Goal: Information Seeking & Learning: Find contact information

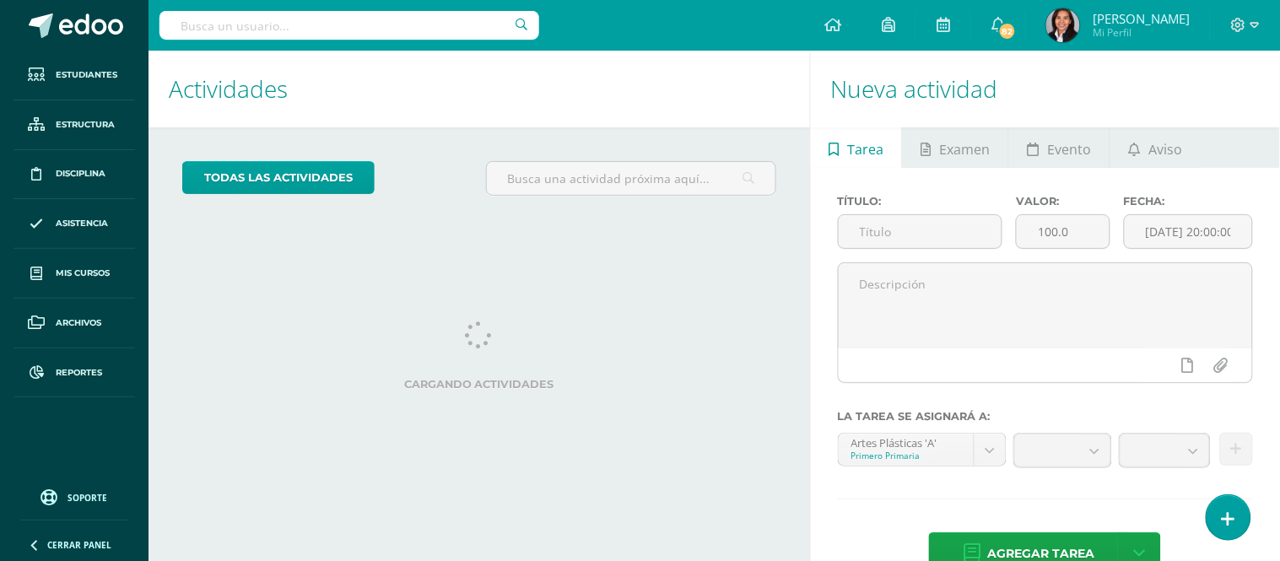
click at [1236, 540] on div "Agregar tarea Agregar tarea y ocultar" at bounding box center [1045, 555] width 415 height 46
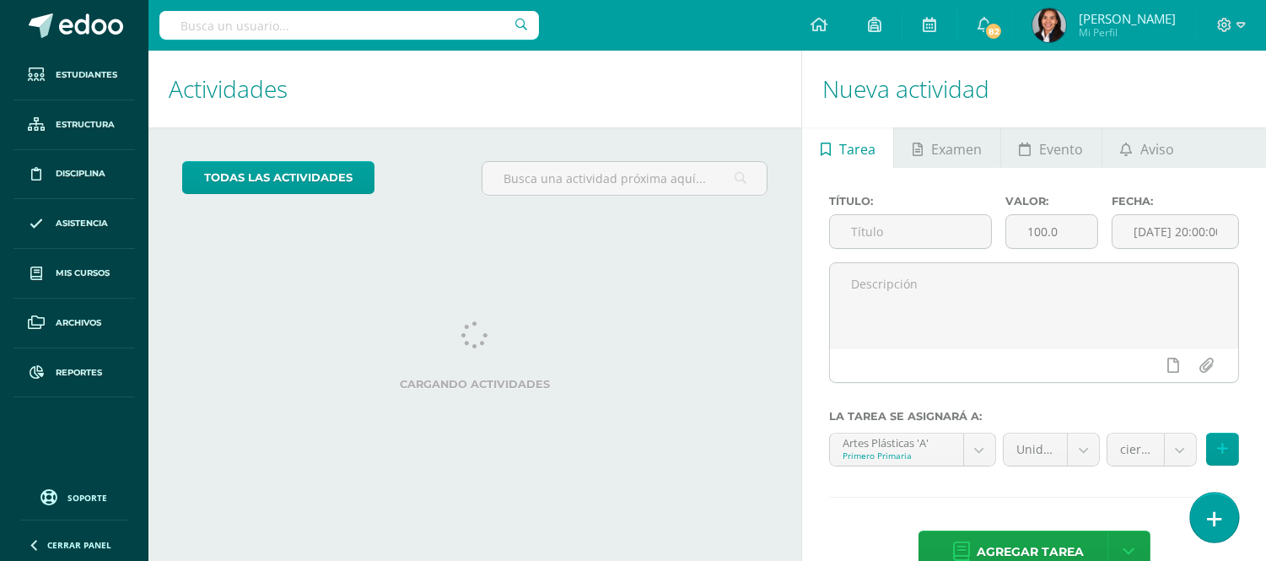
click at [1212, 506] on link at bounding box center [1214, 517] width 48 height 49
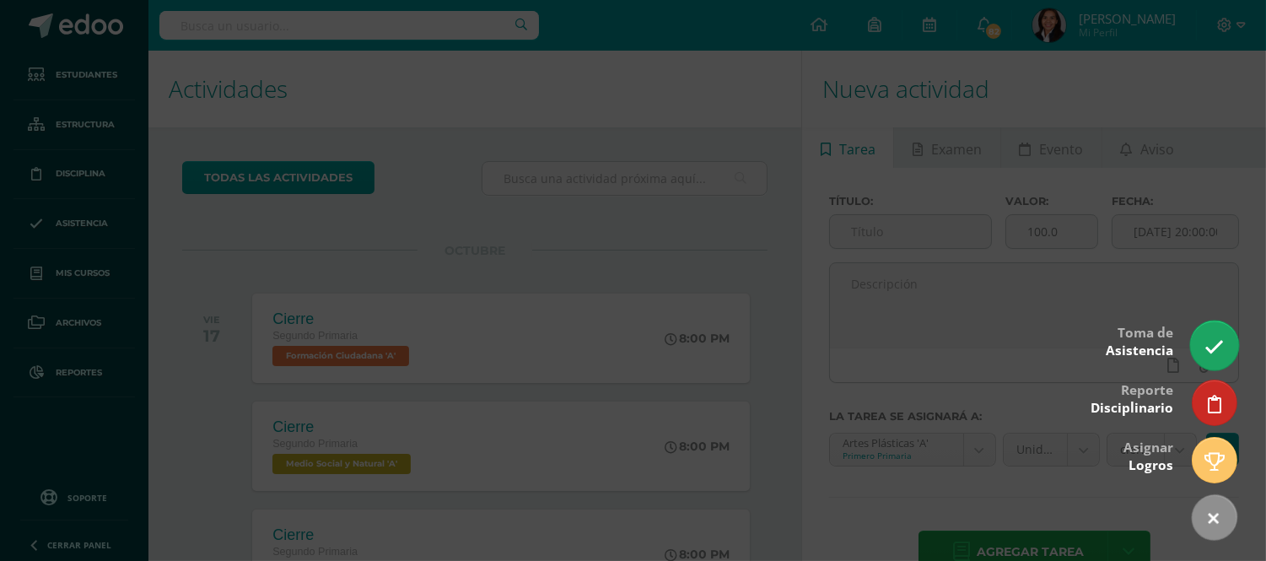
click at [1218, 339] on icon at bounding box center [1214, 346] width 19 height 19
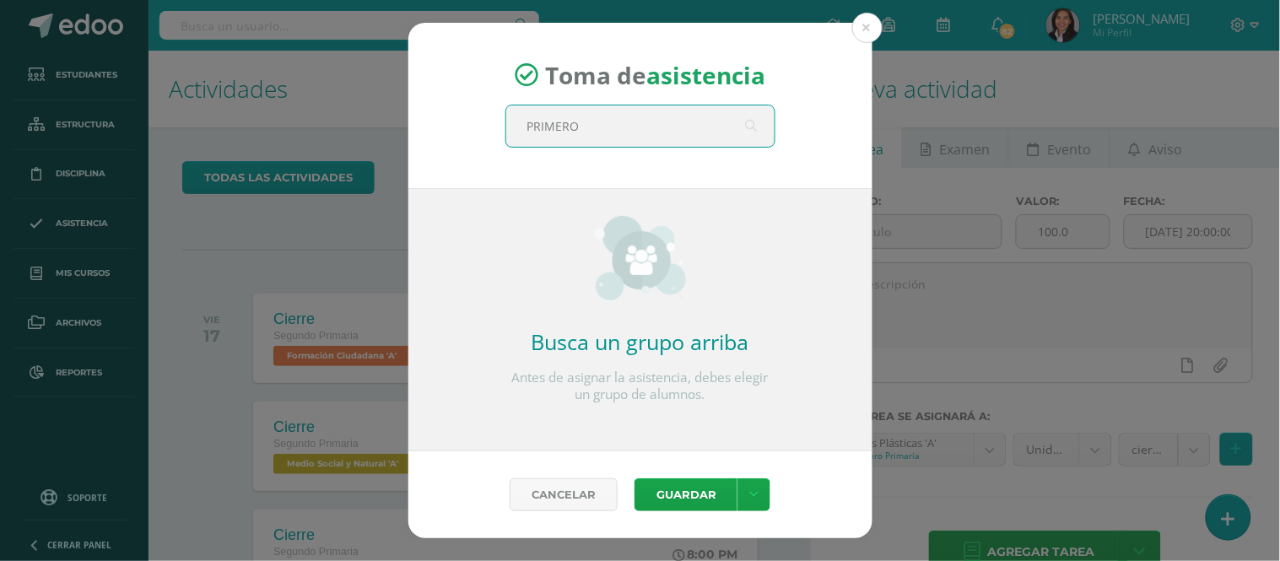
type input "PRIMERO a"
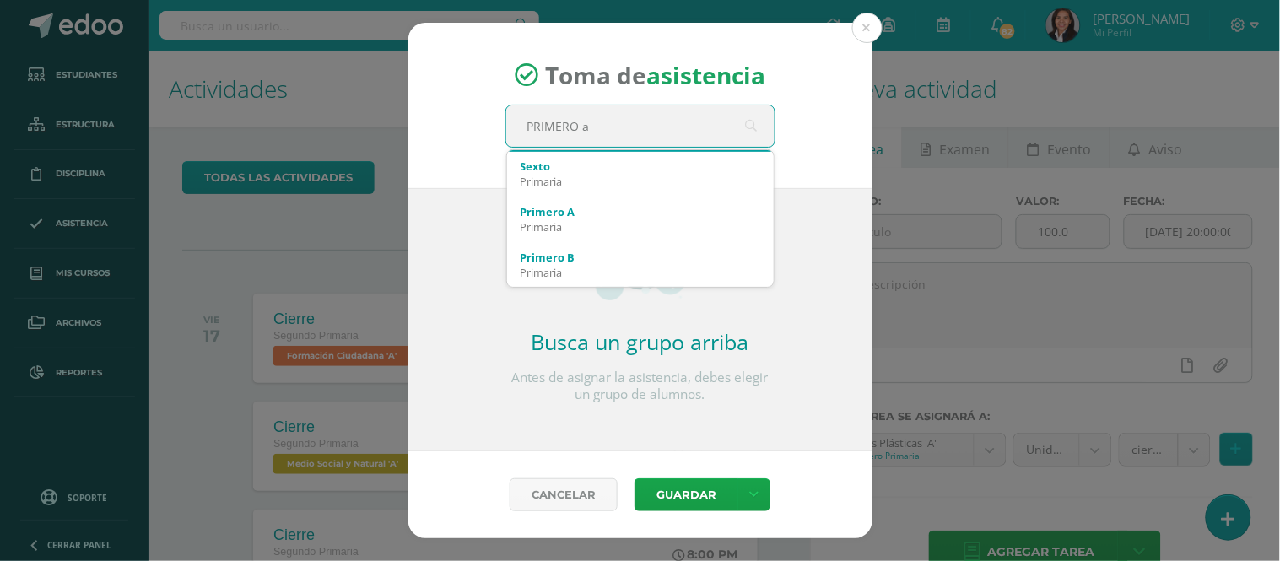
scroll to position [281, 0]
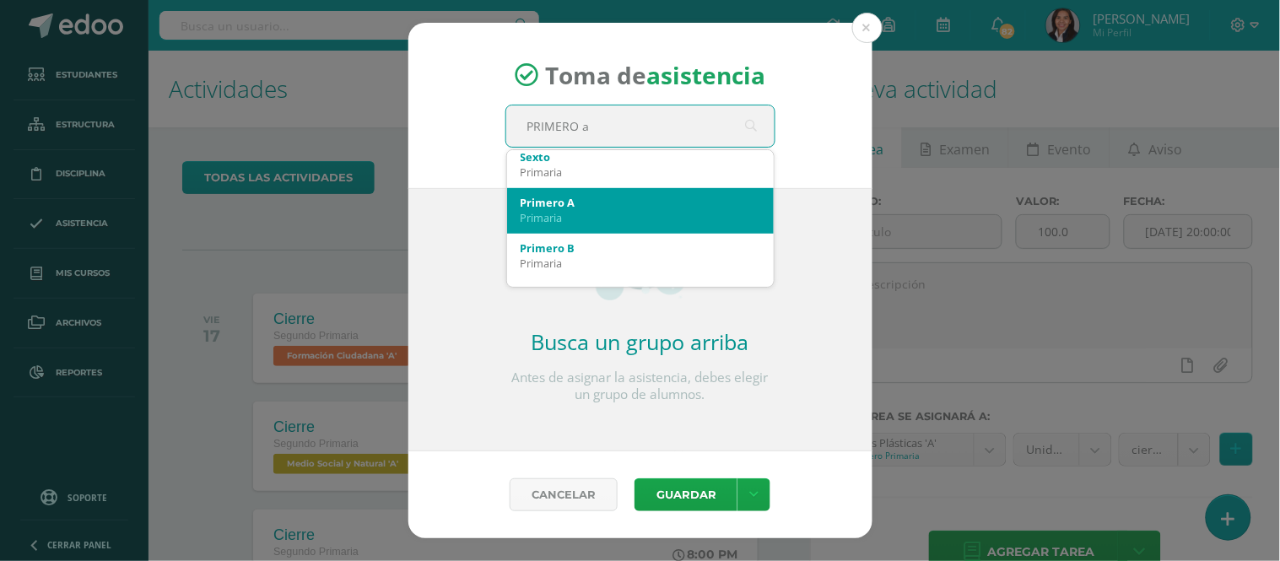
click at [587, 205] on div "Primero A" at bounding box center [640, 202] width 240 height 15
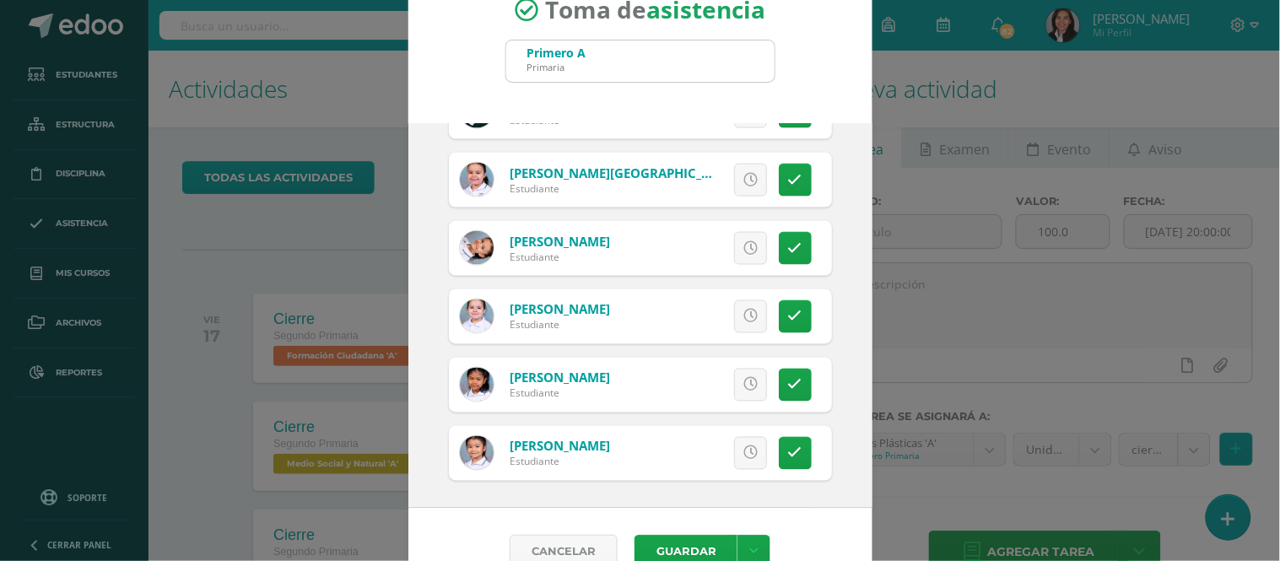
scroll to position [76, 0]
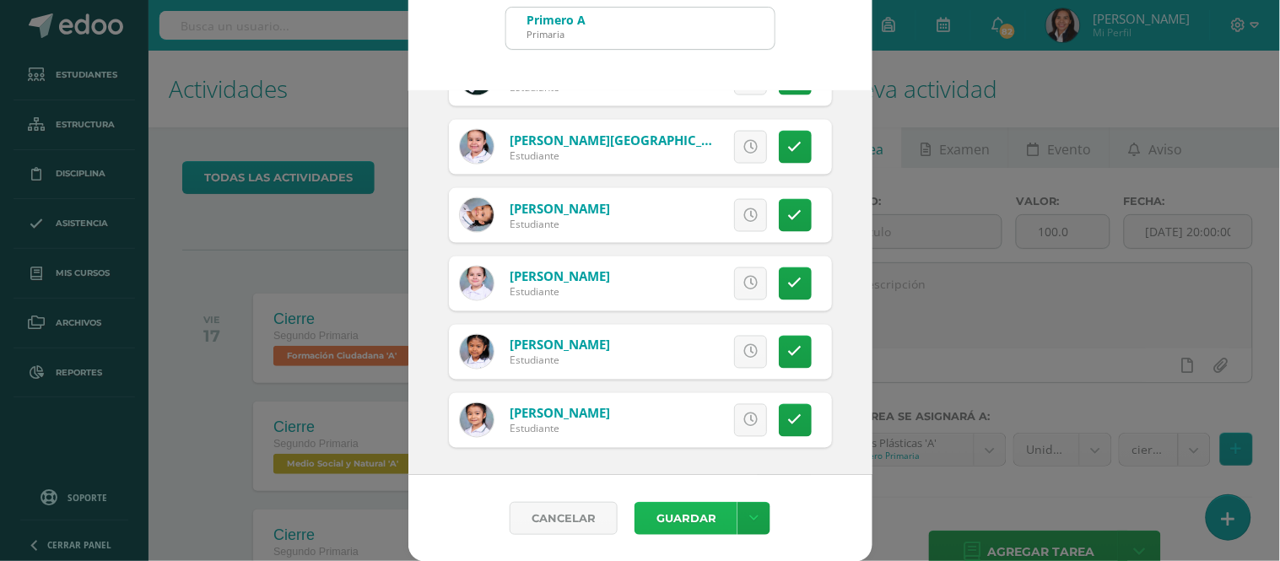
click at [684, 510] on button "Guardar" at bounding box center [685, 518] width 103 height 33
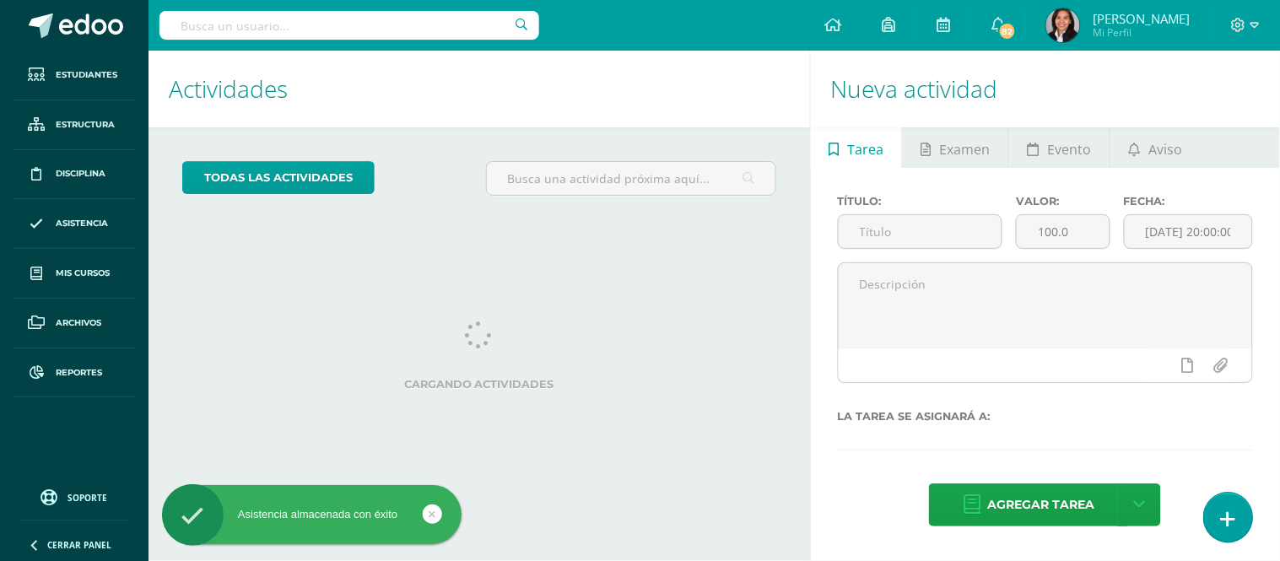
click at [1219, 511] on link at bounding box center [1228, 517] width 48 height 49
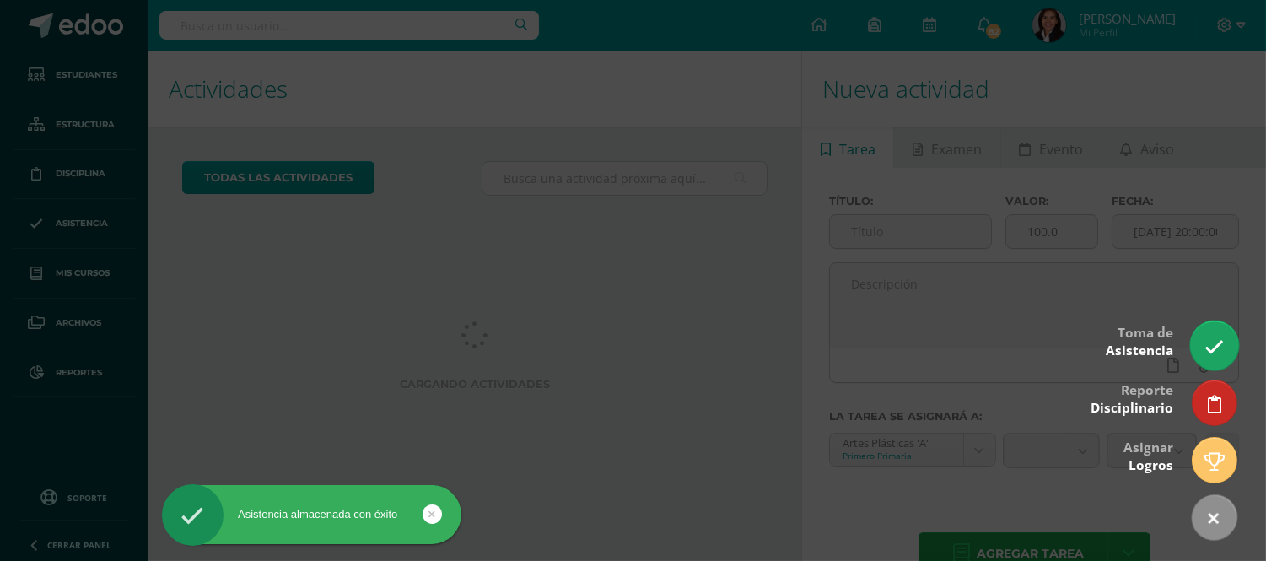
click at [1219, 342] on icon at bounding box center [1214, 346] width 19 height 19
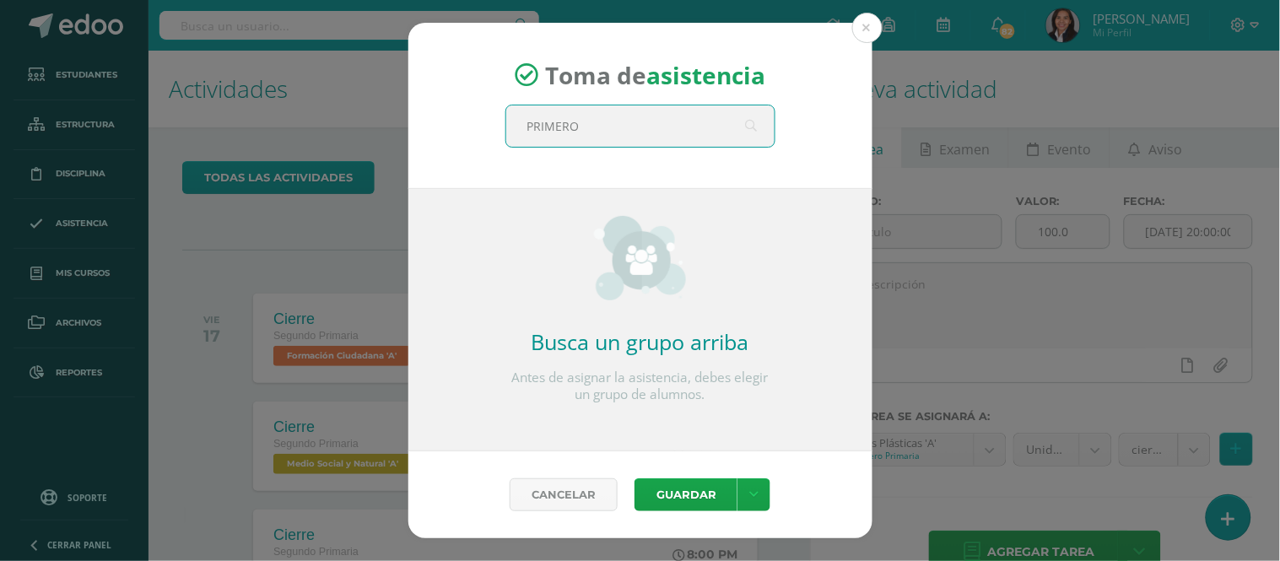
type input "PRIMERO B"
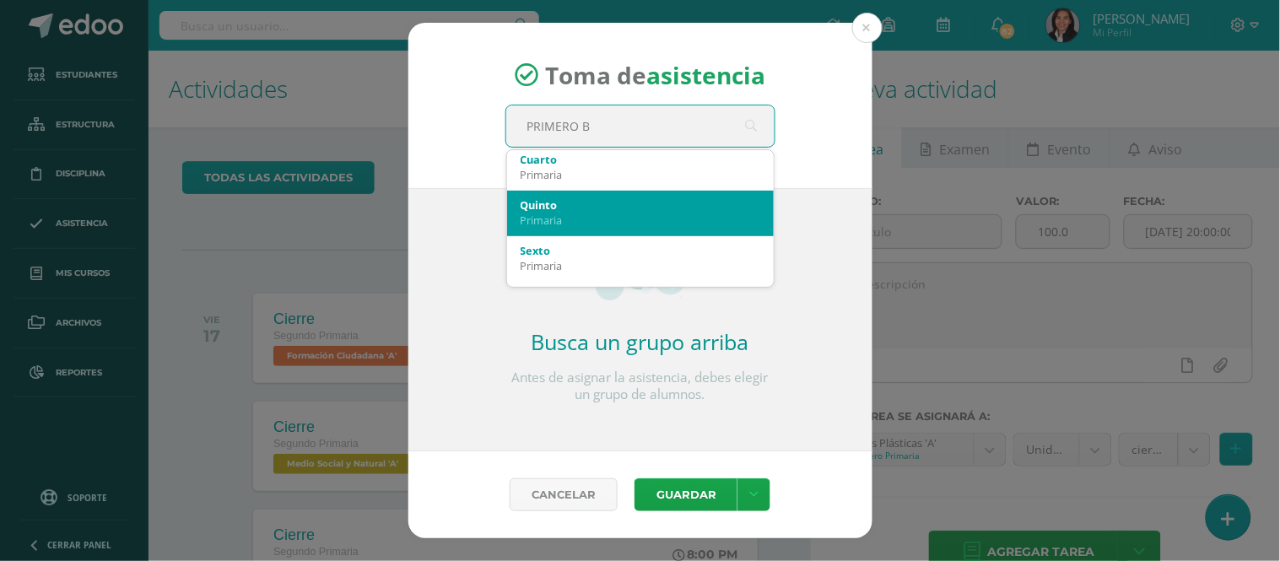
scroll to position [281, 0]
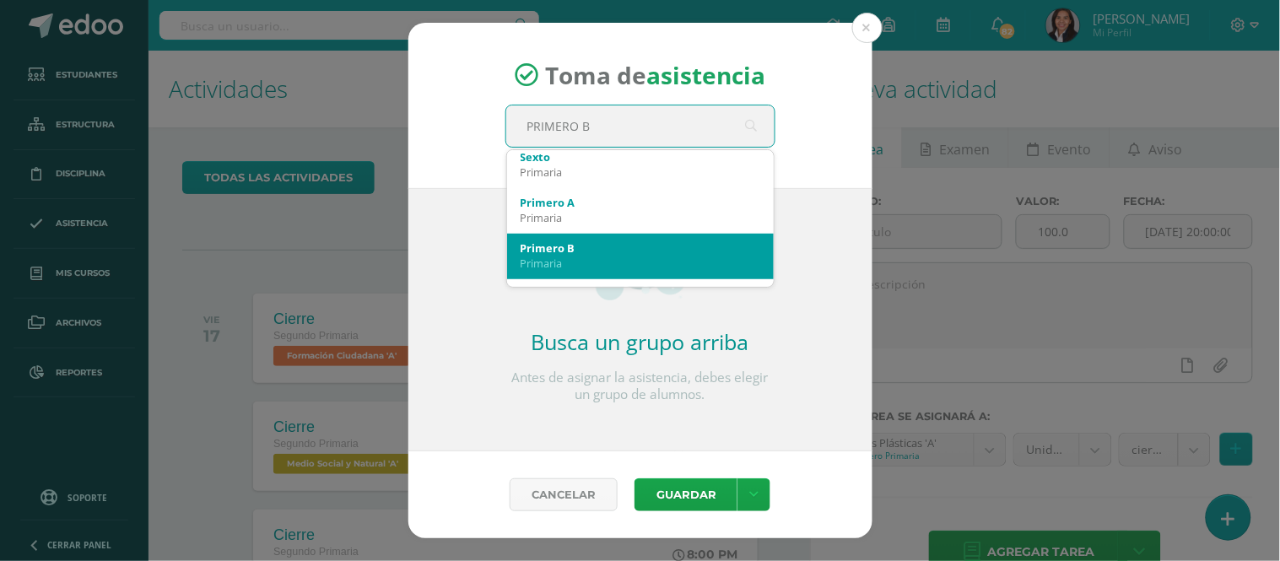
click at [603, 251] on div "Primero B" at bounding box center [640, 247] width 240 height 15
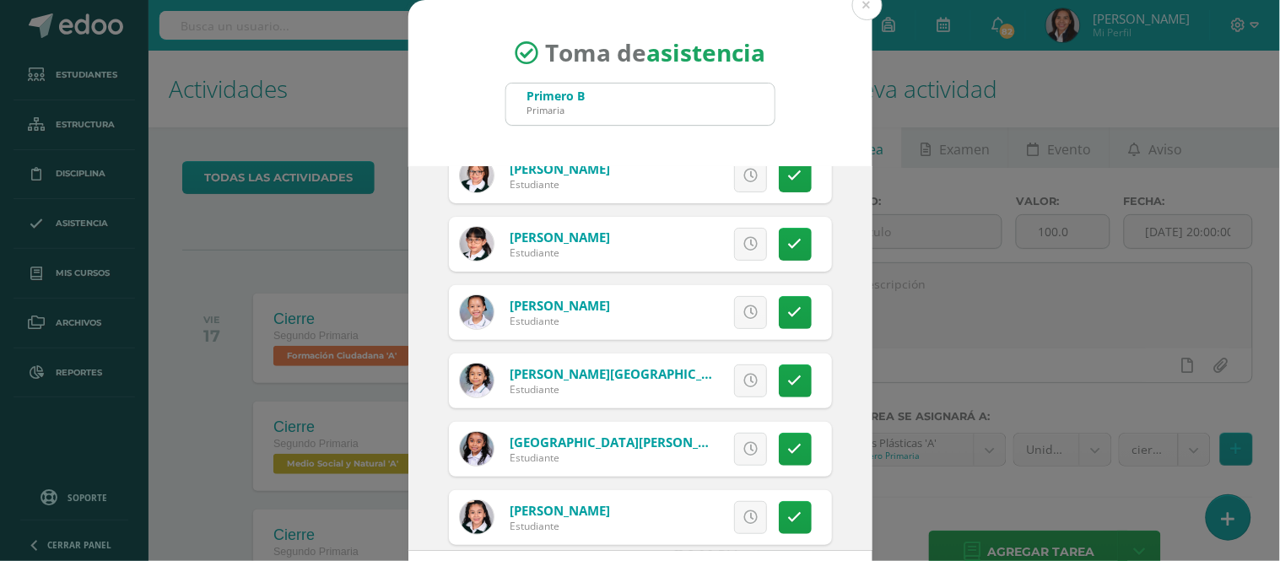
scroll to position [187, 0]
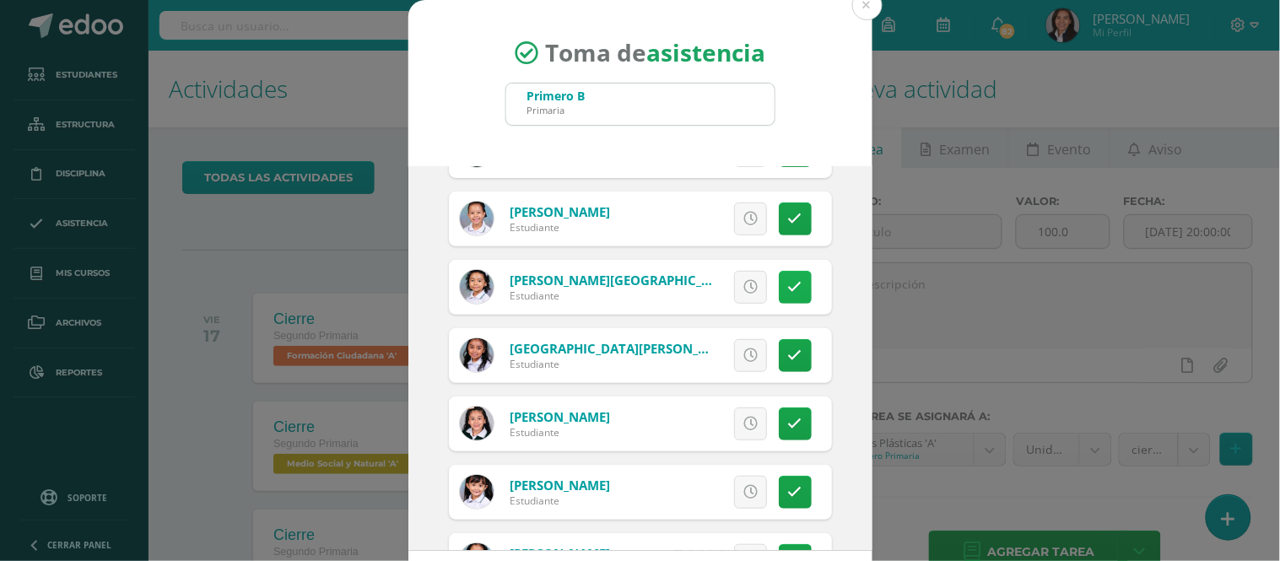
click at [788, 288] on icon at bounding box center [795, 287] width 14 height 14
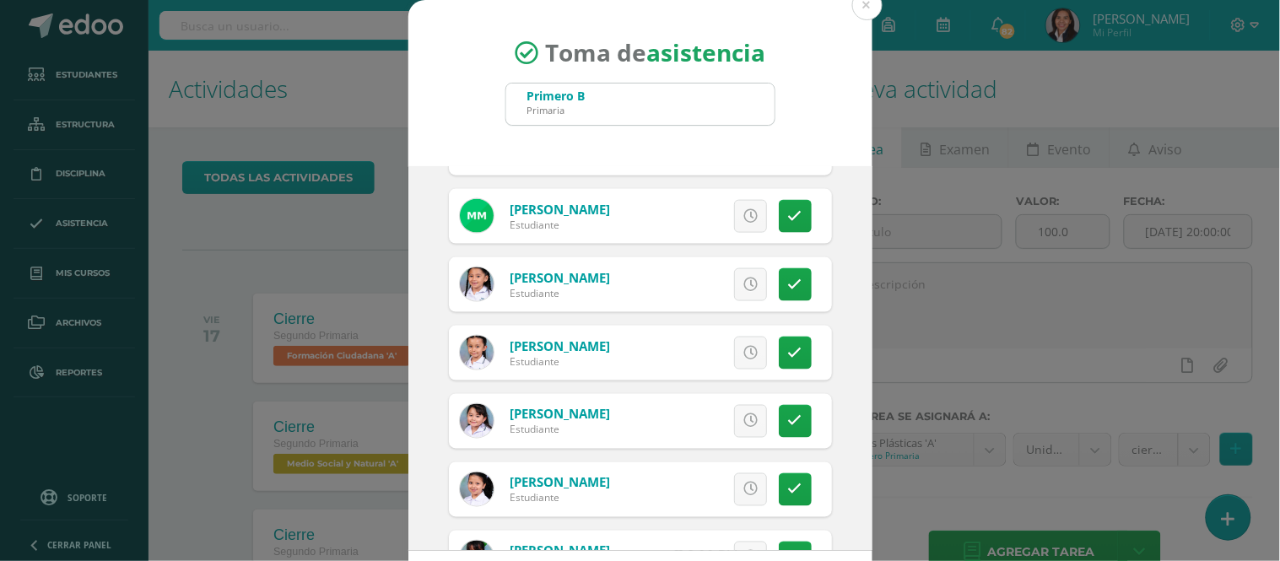
scroll to position [655, 0]
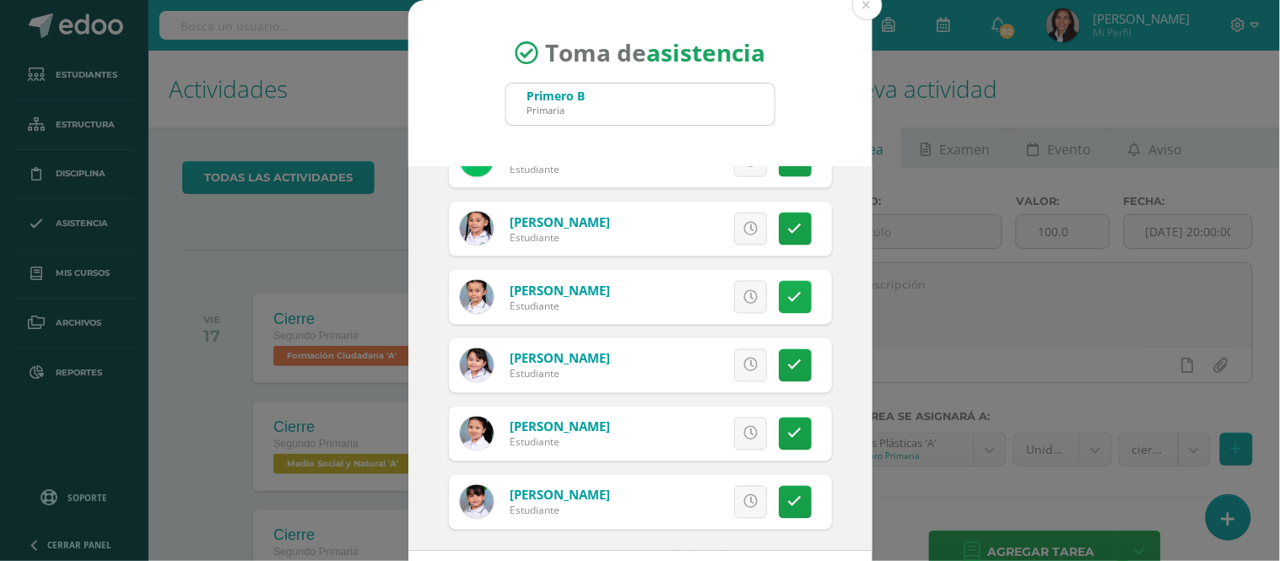
click at [781, 299] on link at bounding box center [795, 297] width 33 height 33
click at [714, 290] on span "Excusa" at bounding box center [721, 297] width 46 height 31
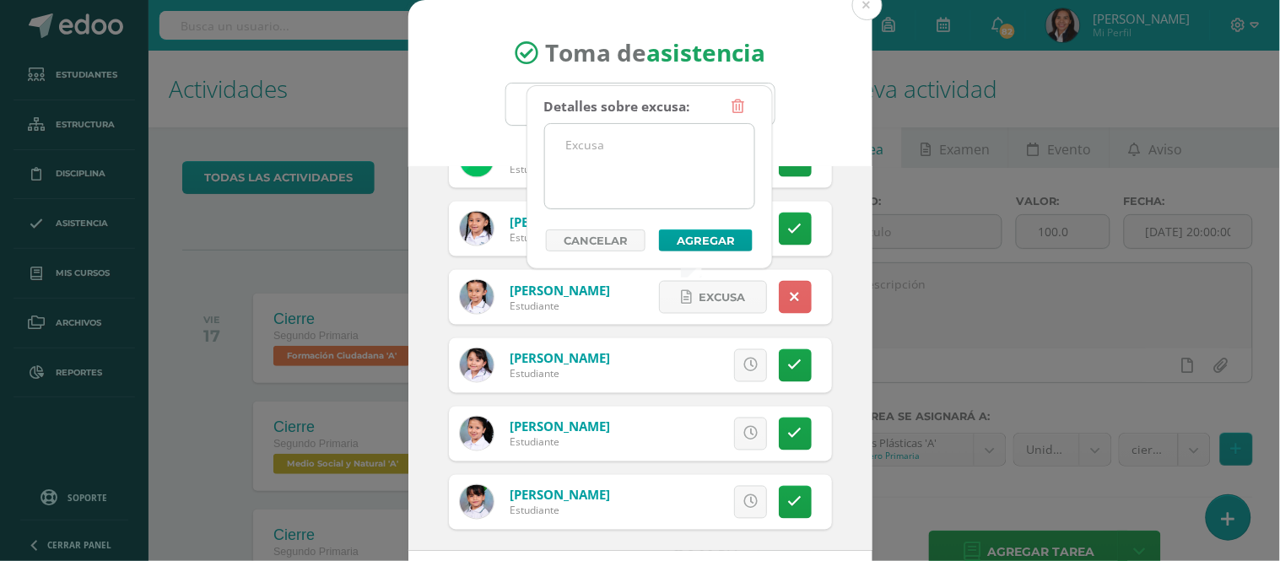
click at [599, 148] on textarea at bounding box center [649, 166] width 209 height 84
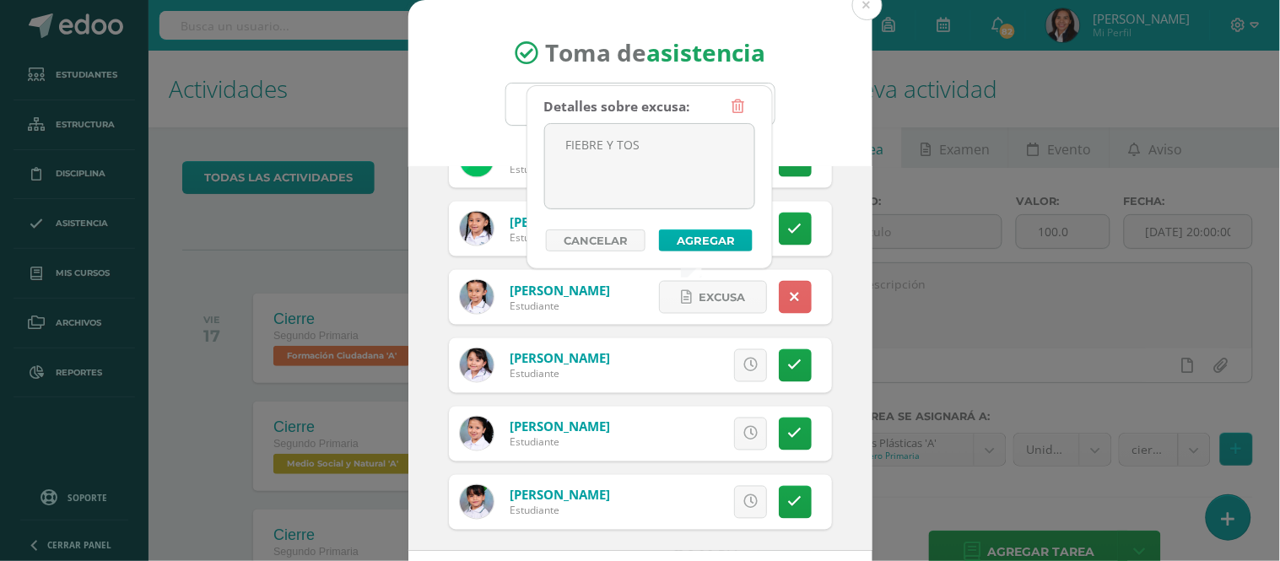
type textarea "FIEBRE Y TOS"
click at [719, 236] on button "Agregar" at bounding box center [706, 240] width 94 height 22
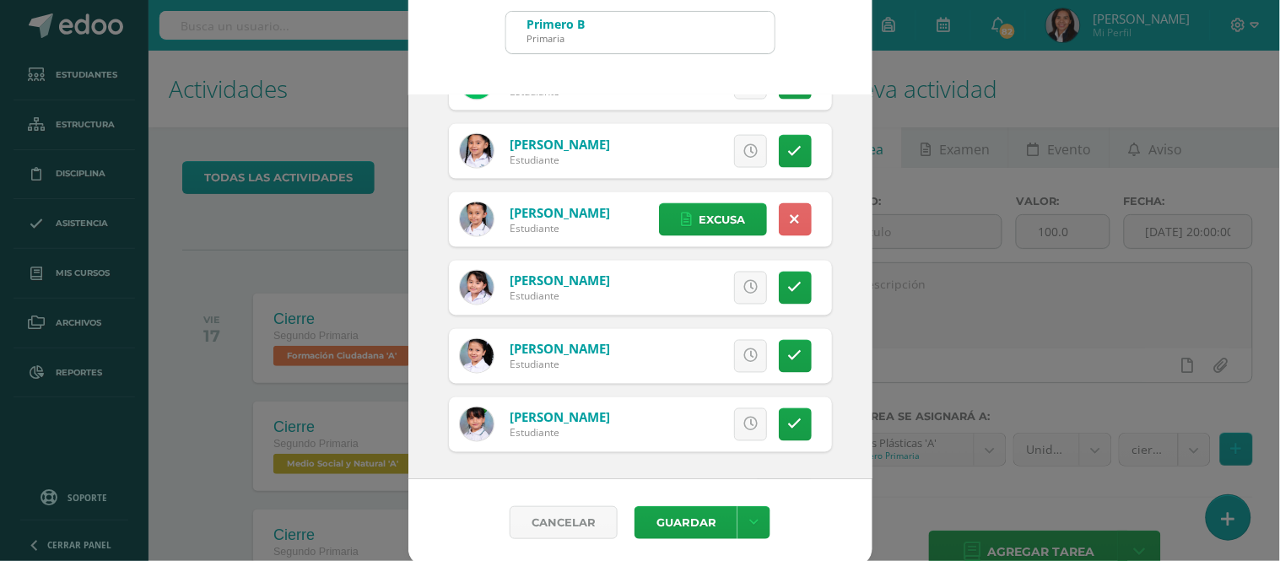
scroll to position [76, 0]
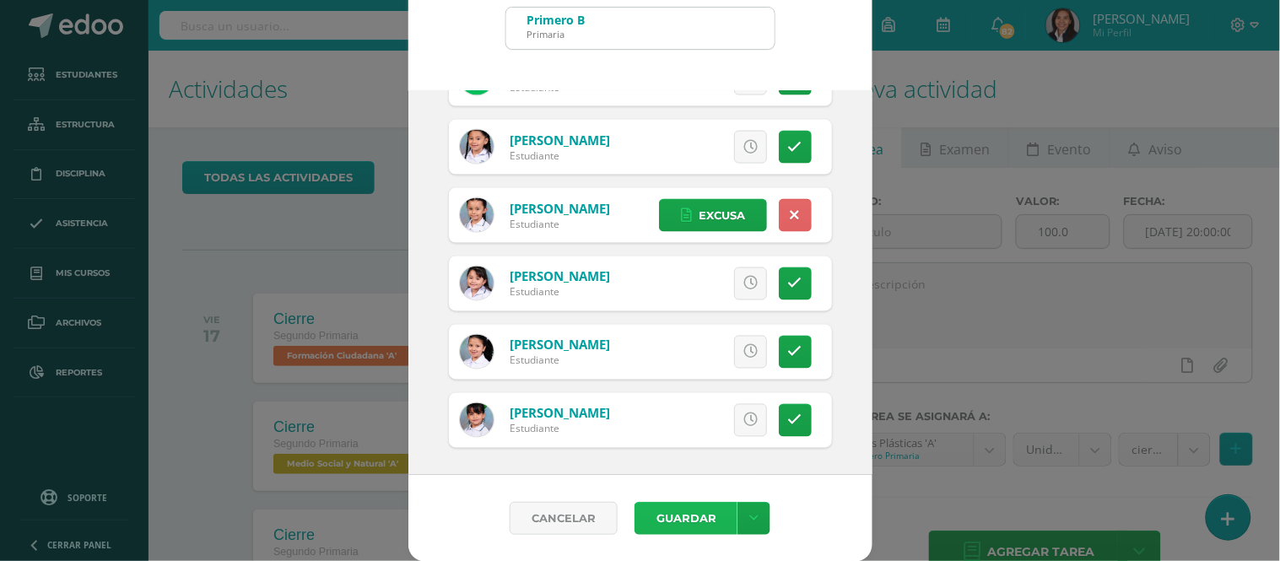
click at [677, 516] on button "Guardar" at bounding box center [685, 518] width 103 height 33
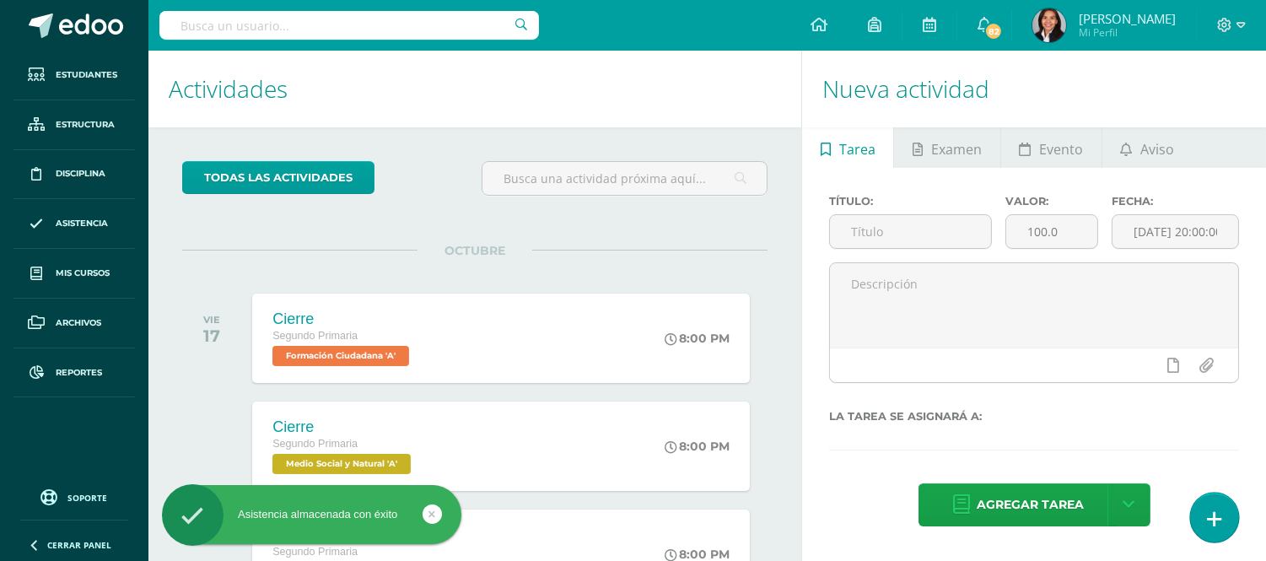
click at [1204, 531] on link at bounding box center [1214, 517] width 48 height 49
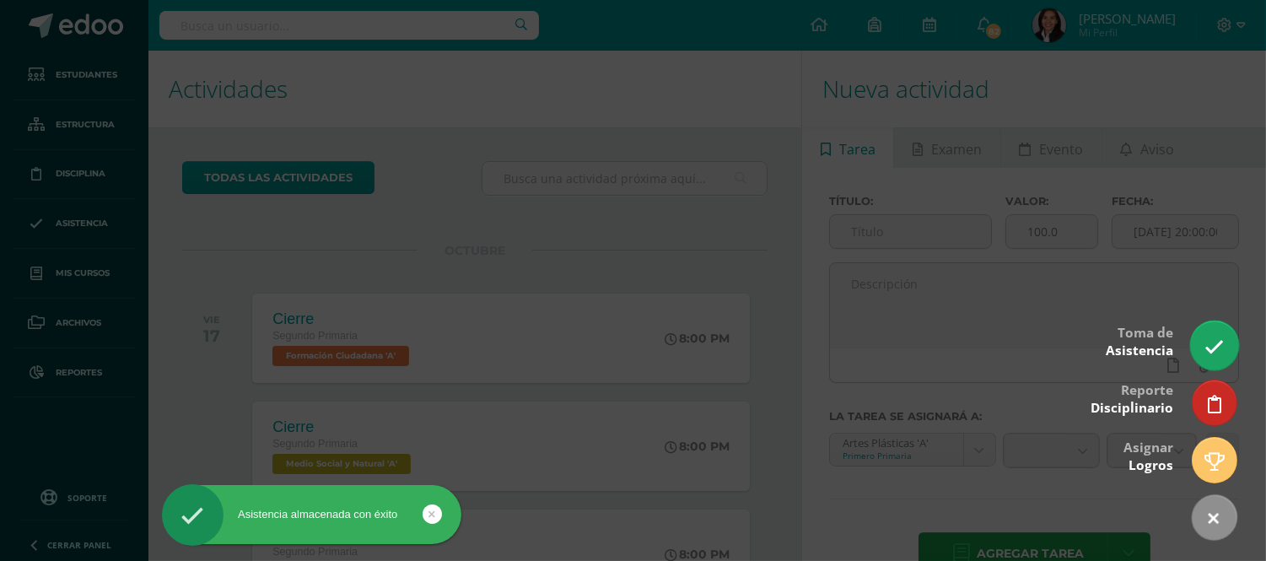
click at [1215, 348] on icon at bounding box center [1214, 346] width 19 height 19
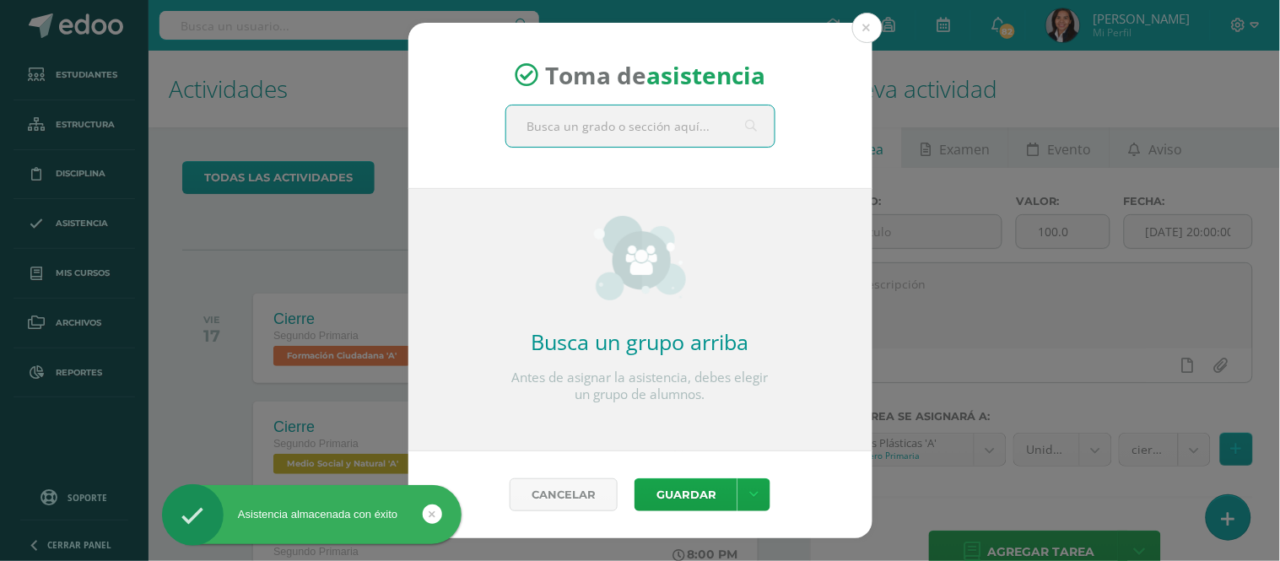
type input "T"
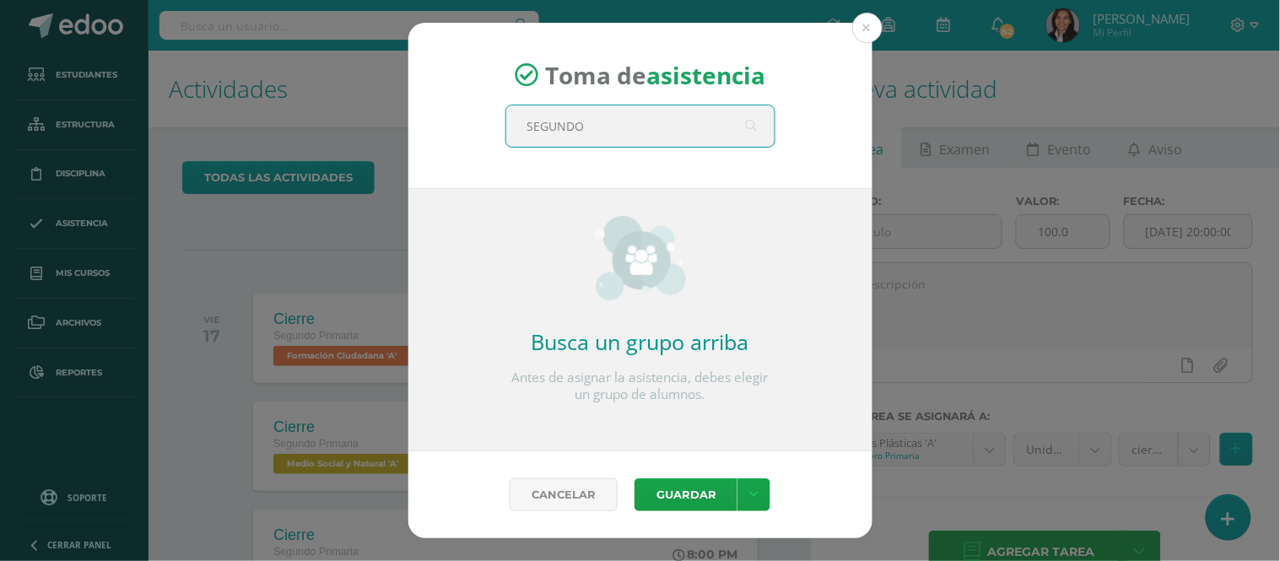
type input "SEGUNDO A"
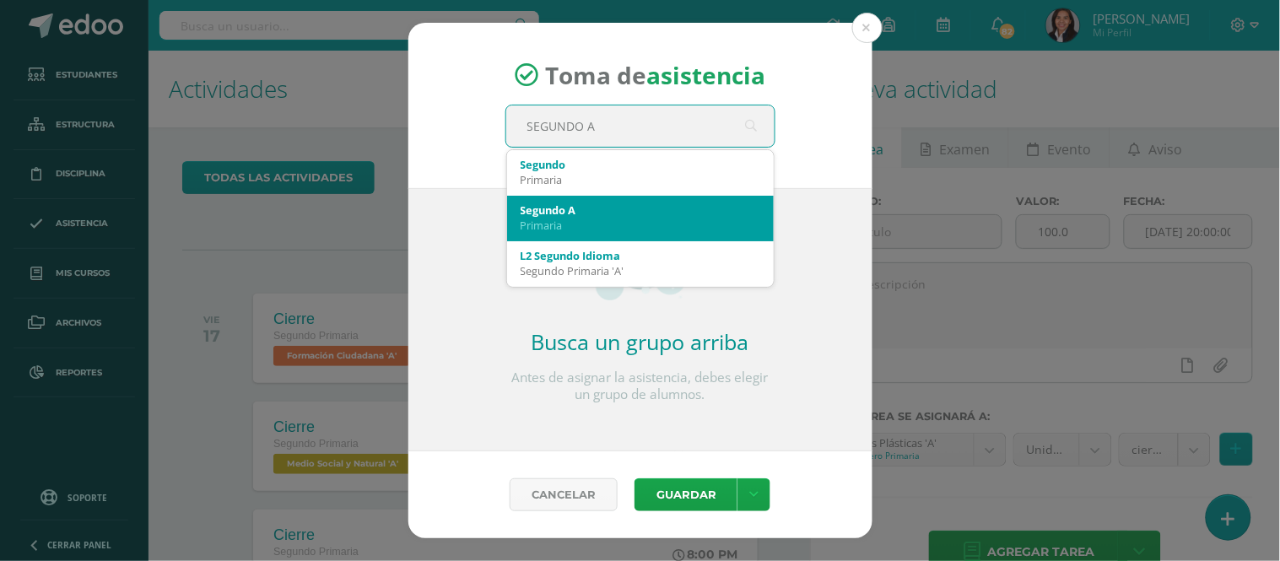
click at [605, 218] on div "Primaria" at bounding box center [640, 225] width 240 height 15
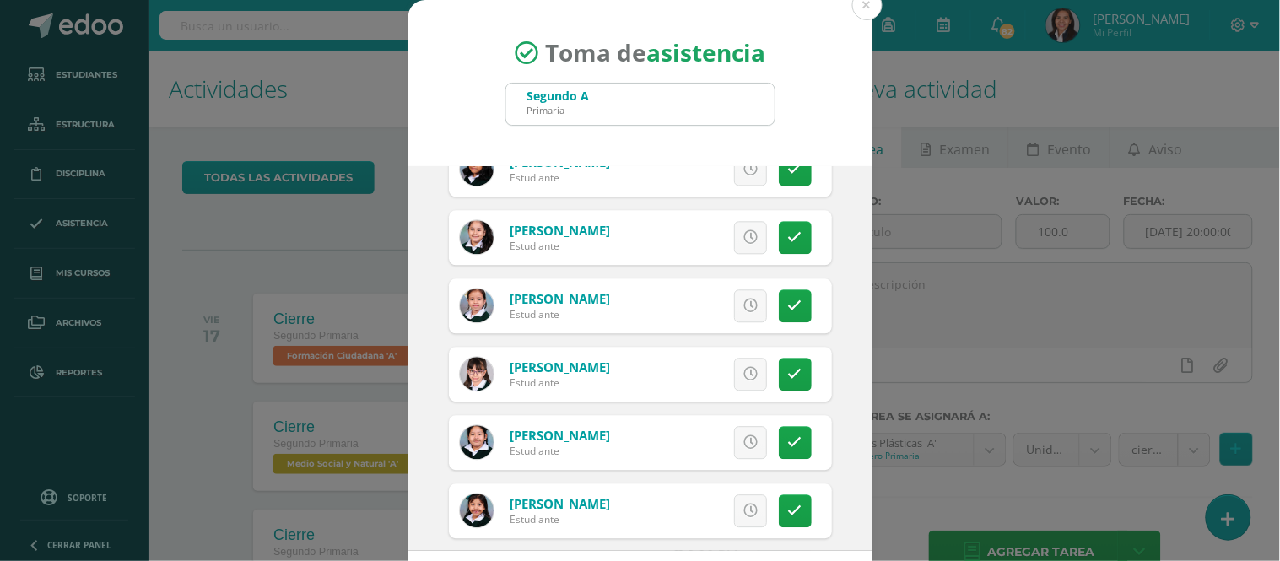
scroll to position [1071, 0]
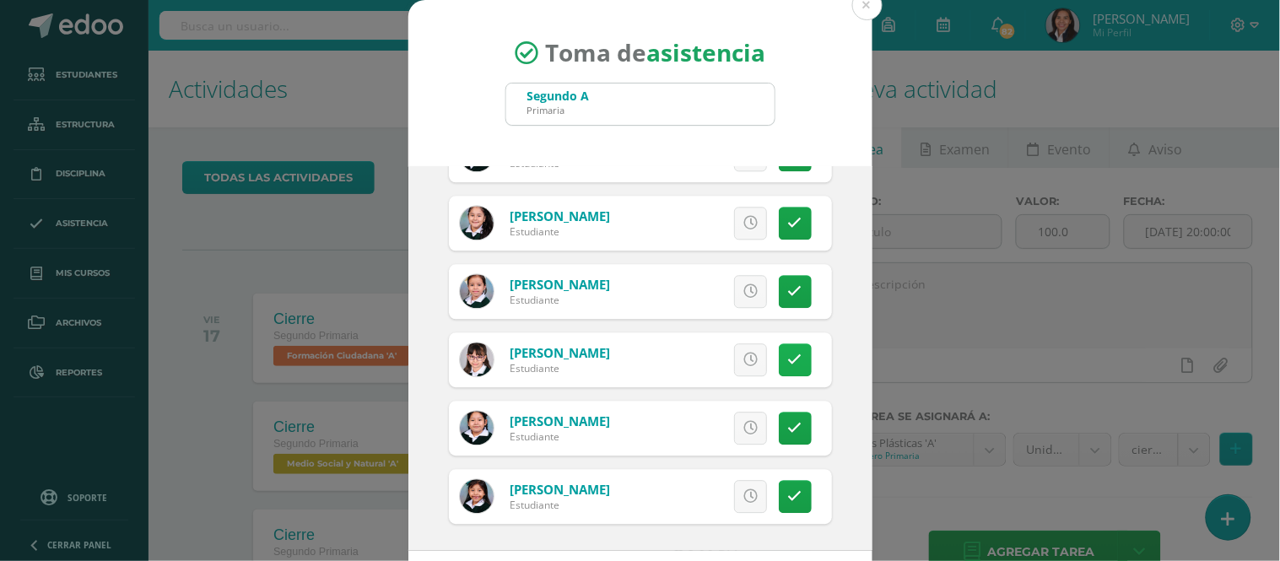
click at [788, 359] on icon at bounding box center [795, 360] width 14 height 14
click at [672, 356] on link "Excusa" at bounding box center [713, 359] width 108 height 33
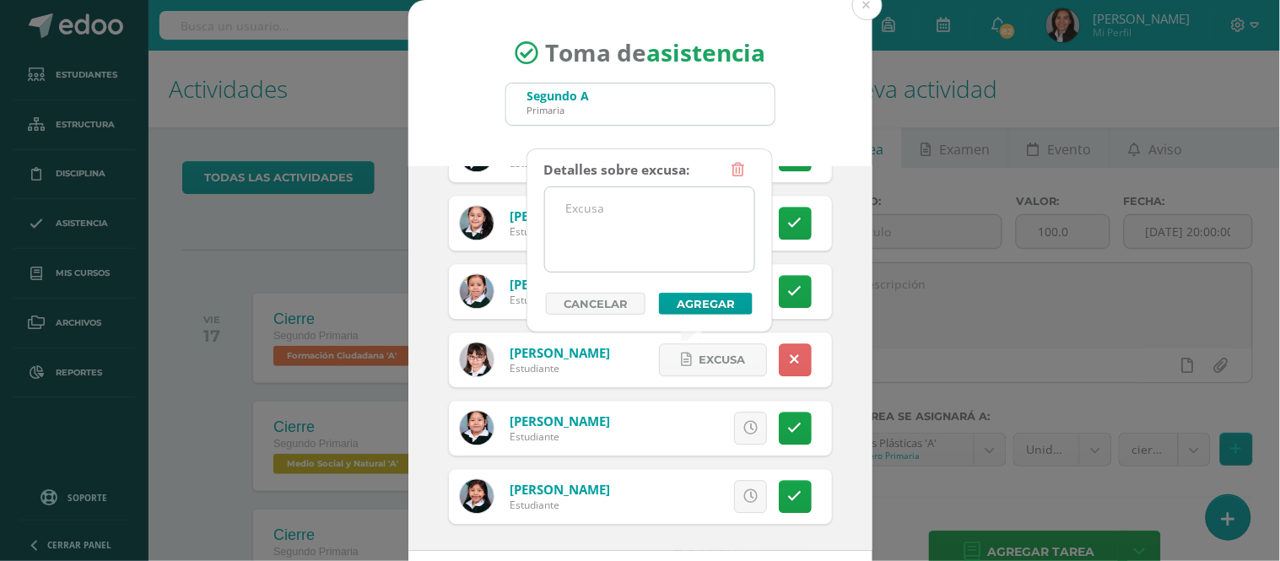
click at [628, 208] on textarea at bounding box center [649, 229] width 209 height 84
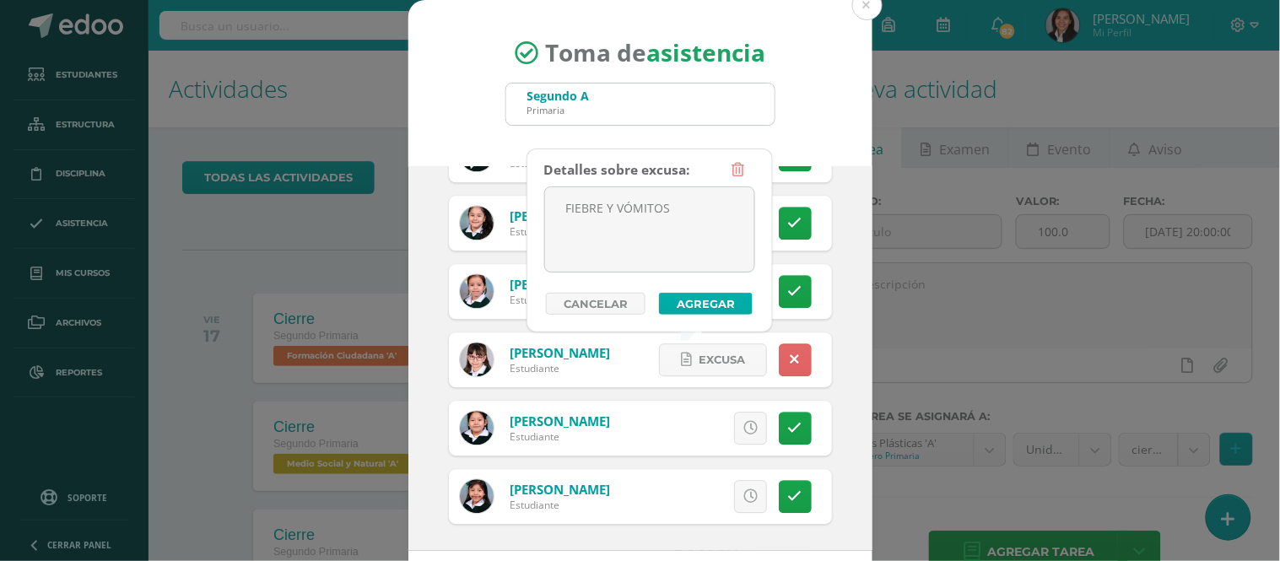
type textarea "FIEBRE Y VÓMITOS"
click at [702, 300] on button "Agregar" at bounding box center [706, 304] width 94 height 22
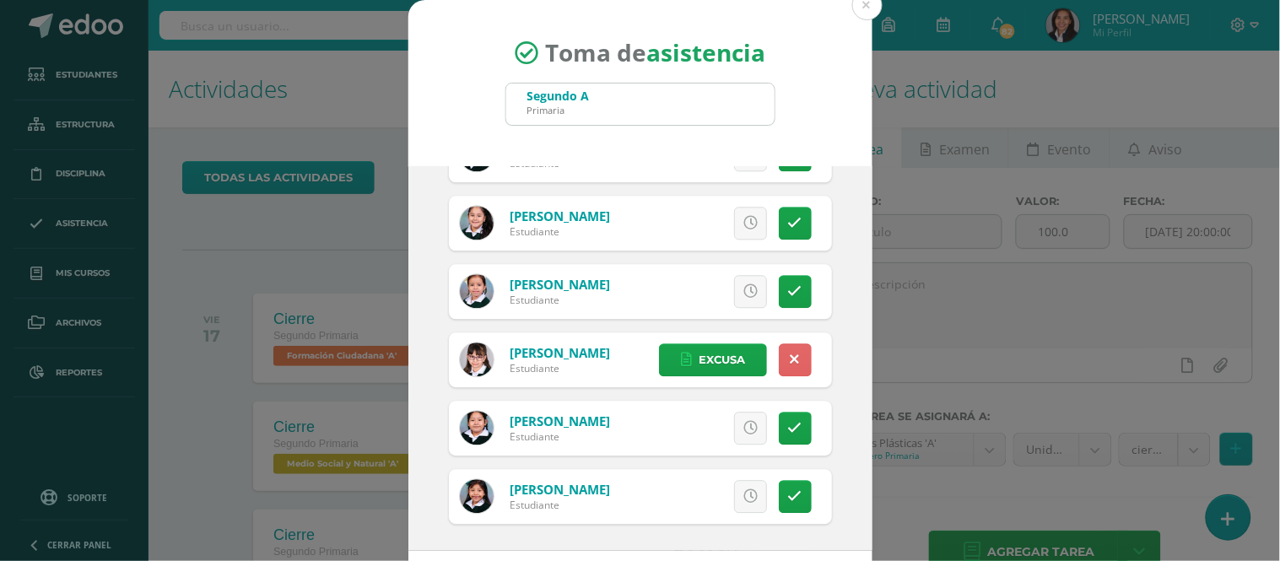
scroll to position [76, 0]
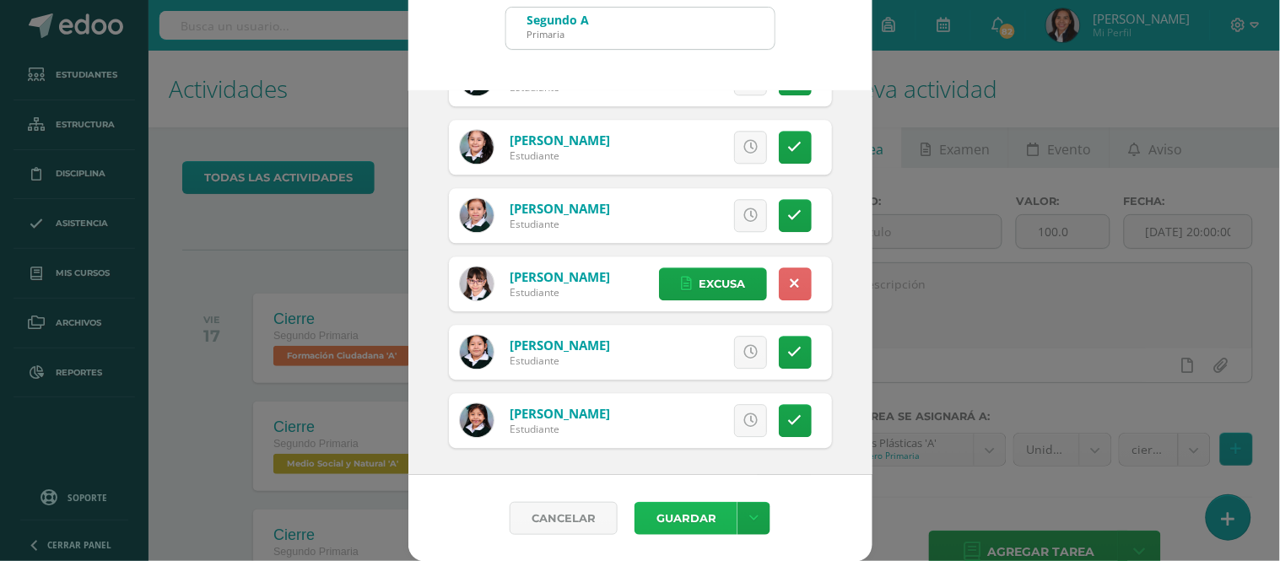
click at [686, 526] on button "Guardar" at bounding box center [685, 518] width 103 height 33
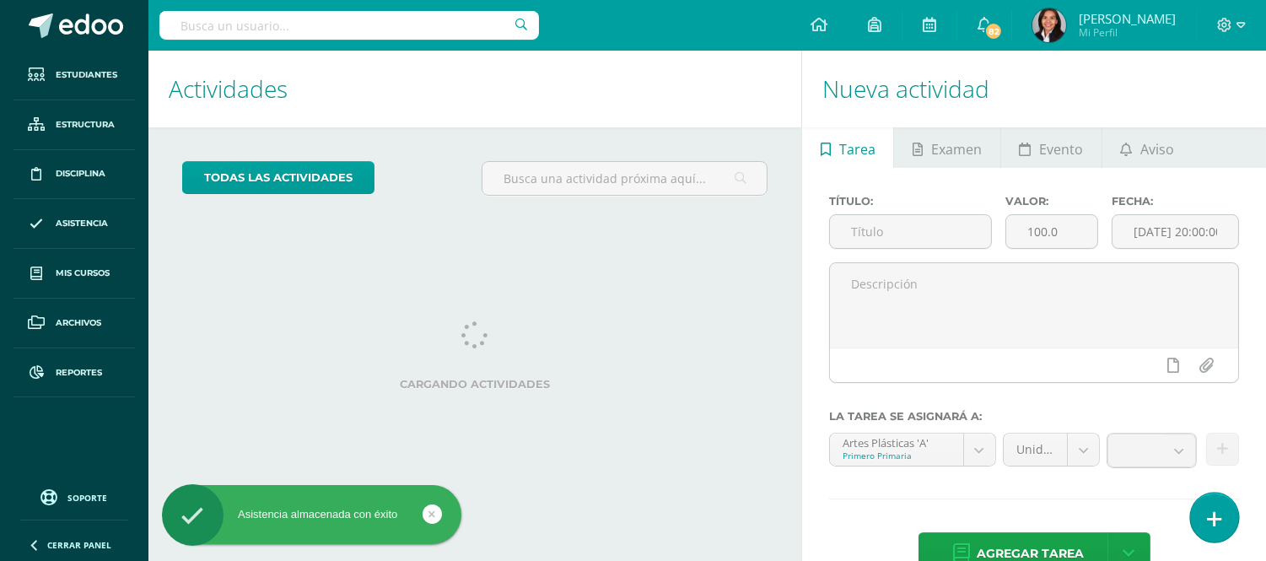
click at [1215, 518] on icon at bounding box center [1214, 519] width 15 height 19
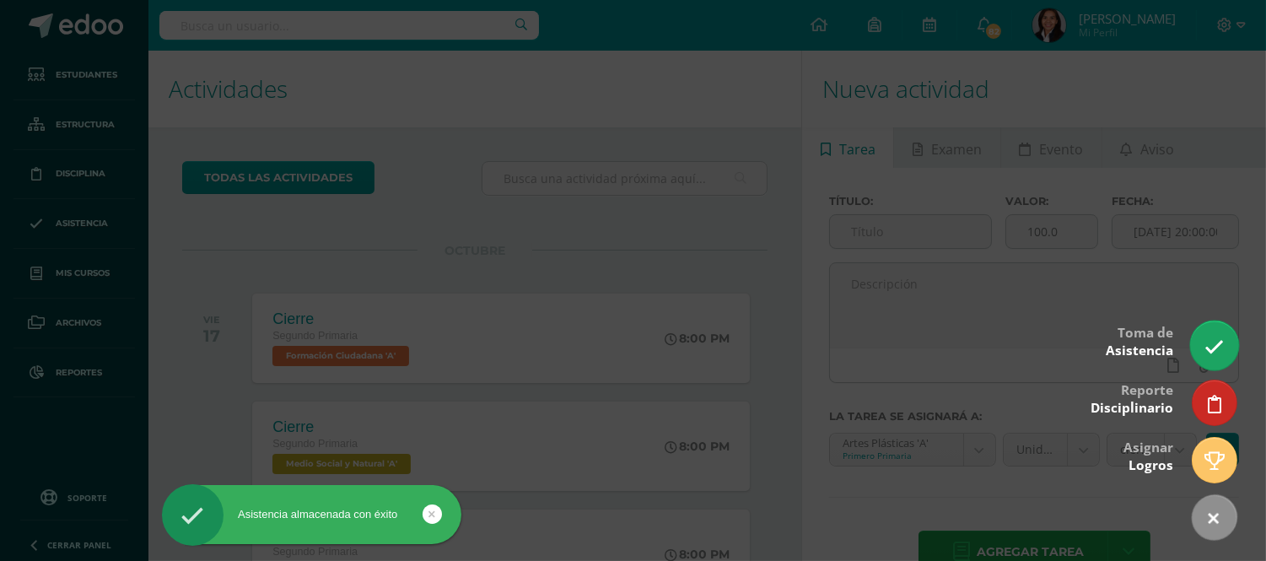
click at [1205, 348] on icon at bounding box center [1214, 346] width 19 height 19
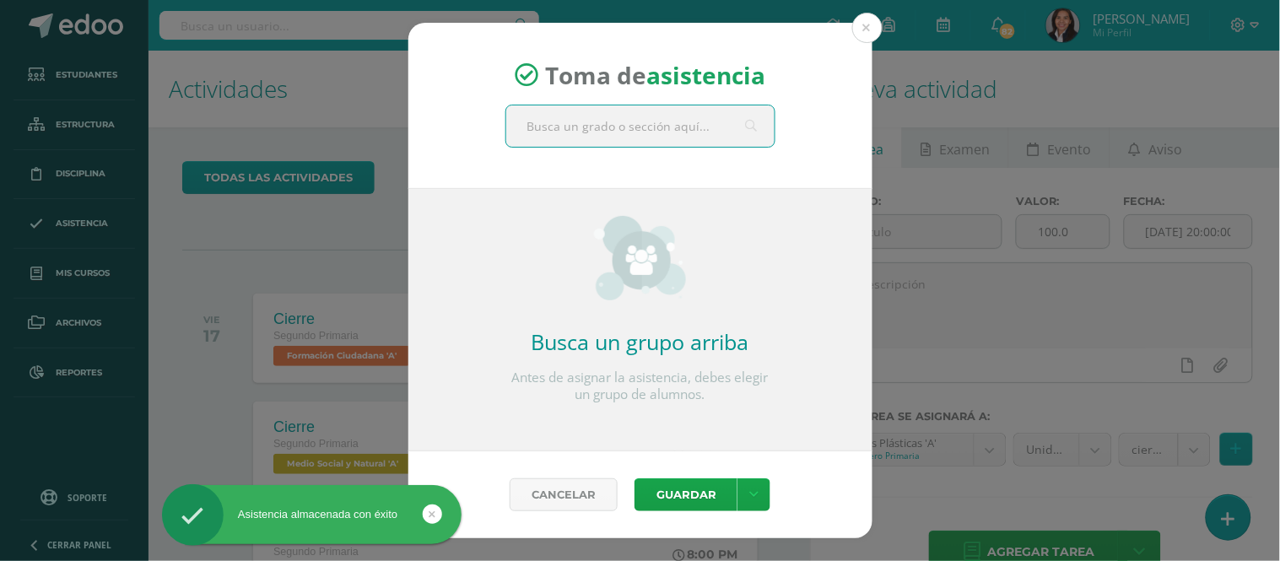
click at [566, 122] on input "text" at bounding box center [640, 125] width 268 height 41
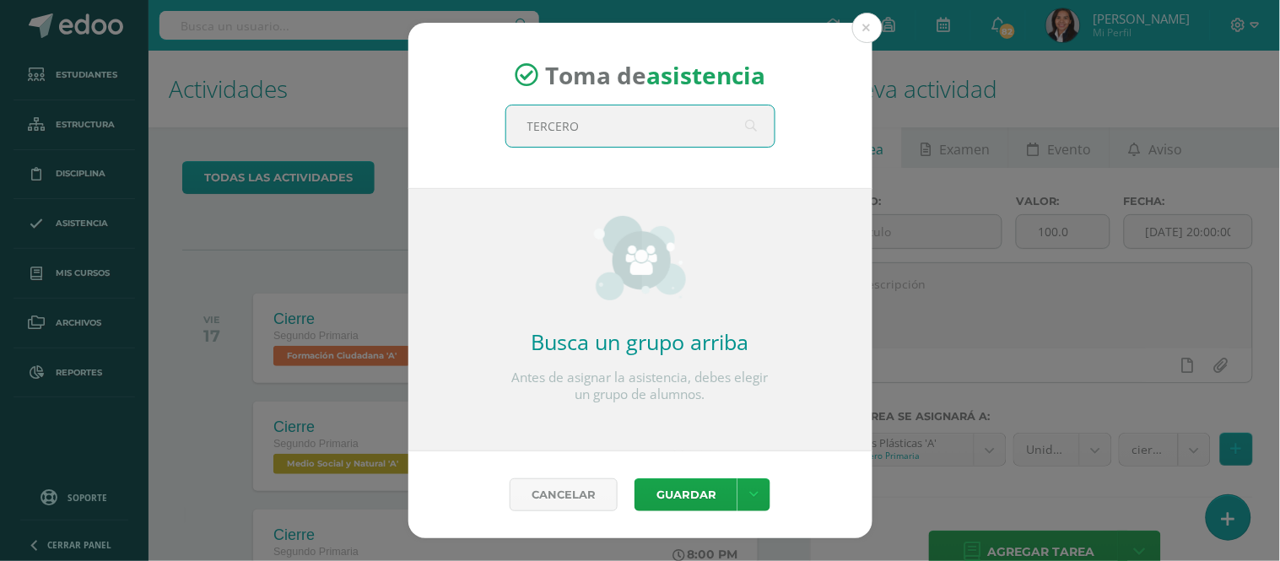
type input "TERCERO a"
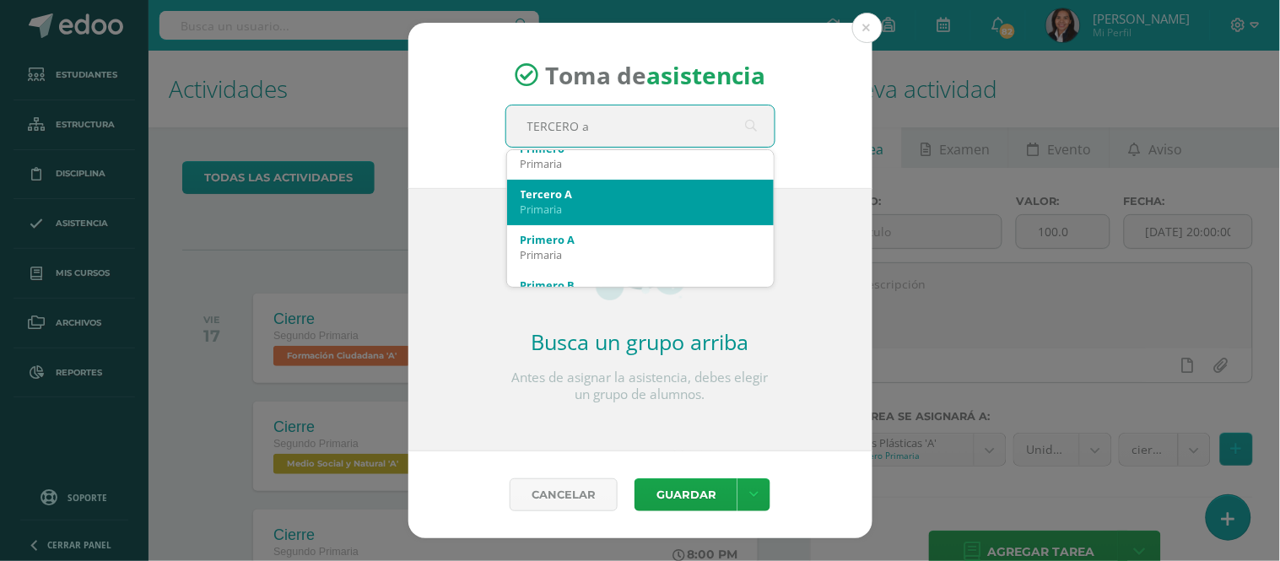
scroll to position [94, 0]
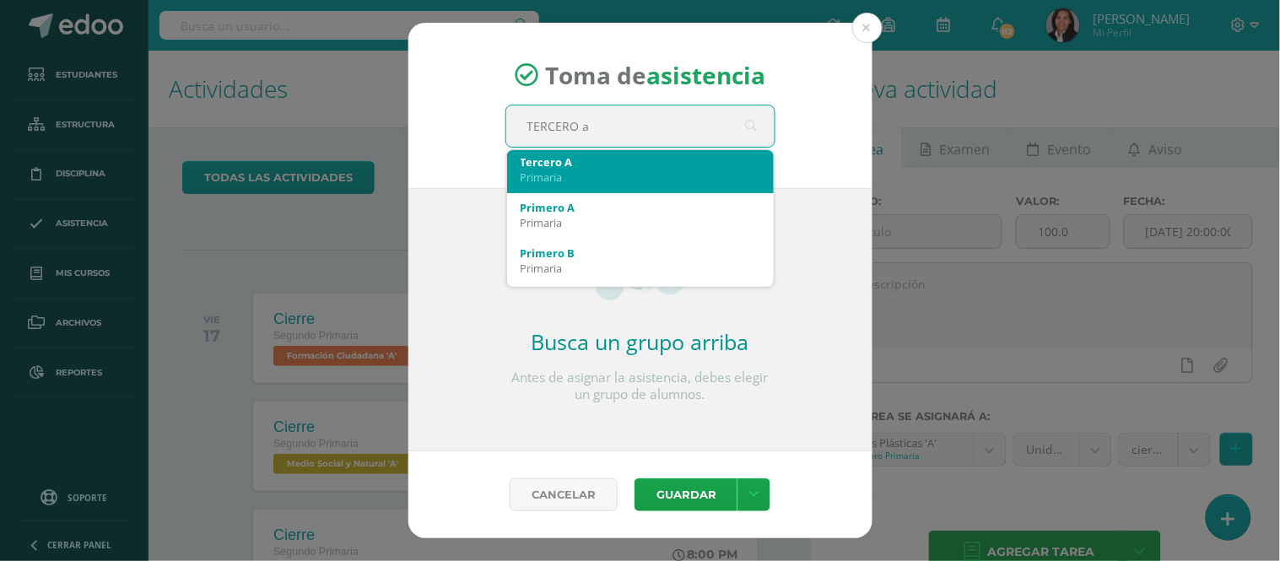
click at [558, 172] on div "Primaria" at bounding box center [640, 177] width 240 height 15
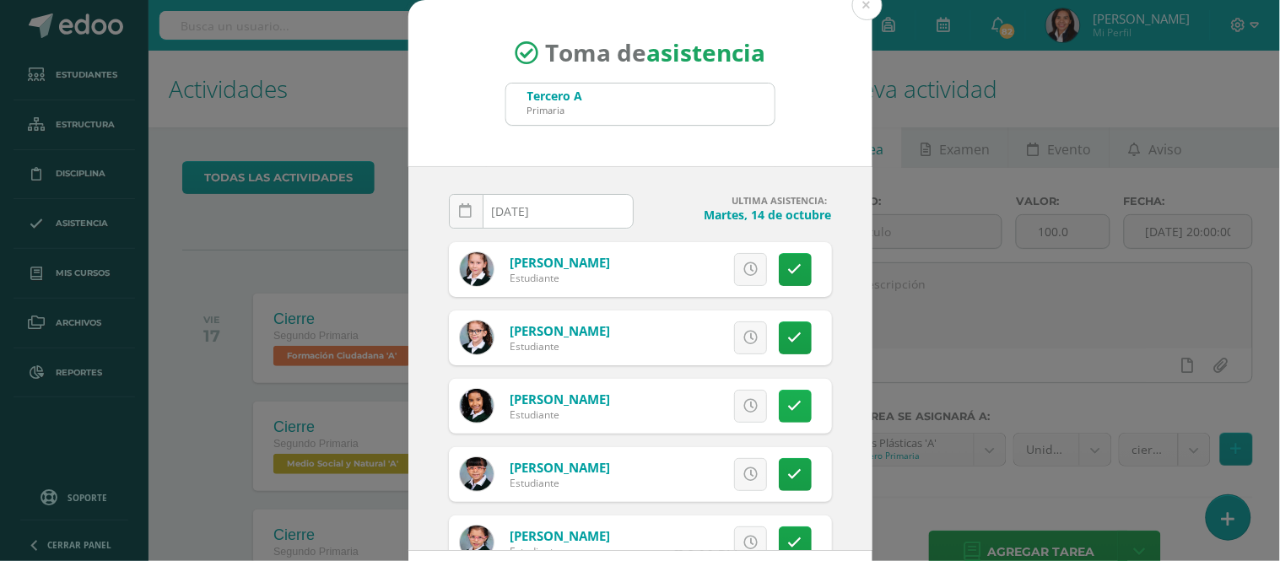
click at [781, 394] on link at bounding box center [795, 406] width 33 height 33
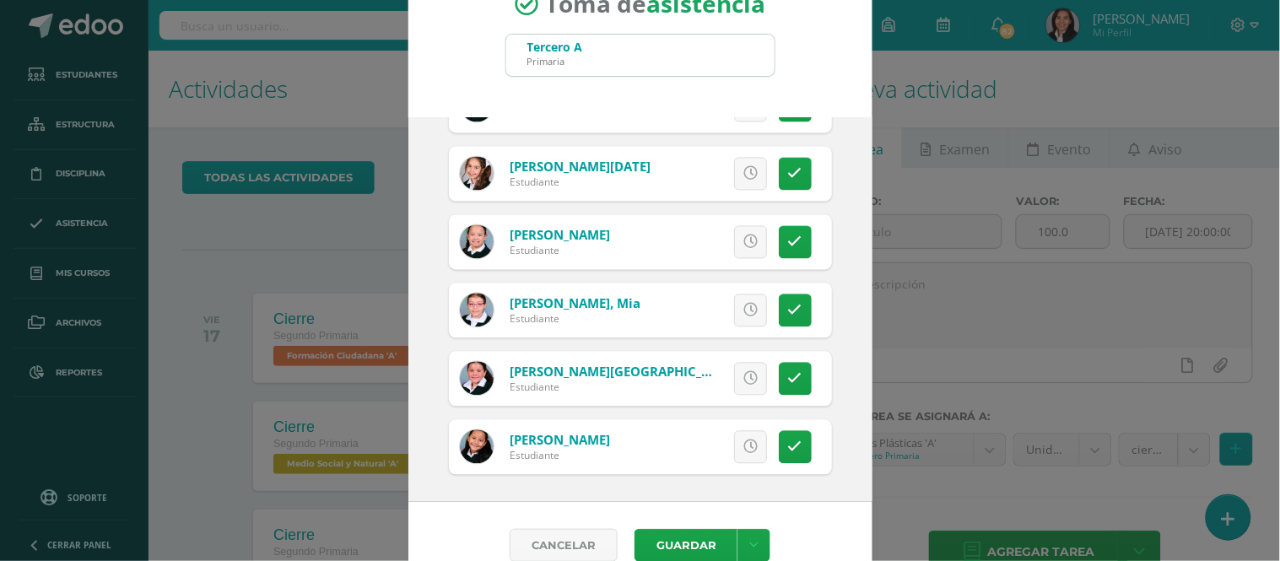
scroll to position [76, 0]
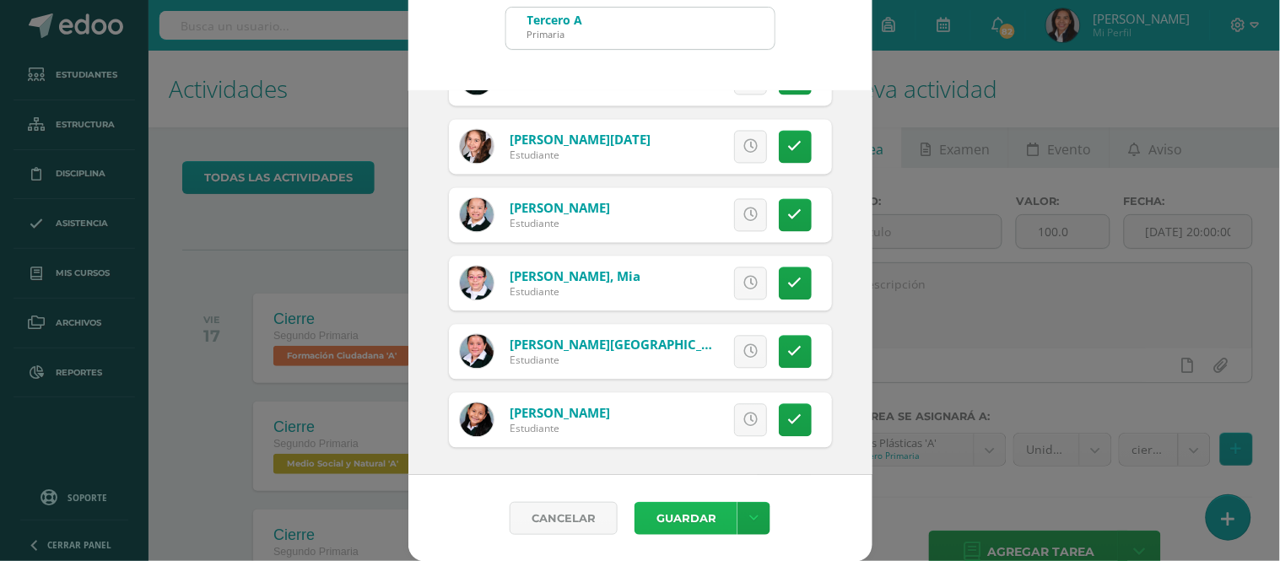
click at [690, 519] on button "Guardar" at bounding box center [685, 518] width 103 height 33
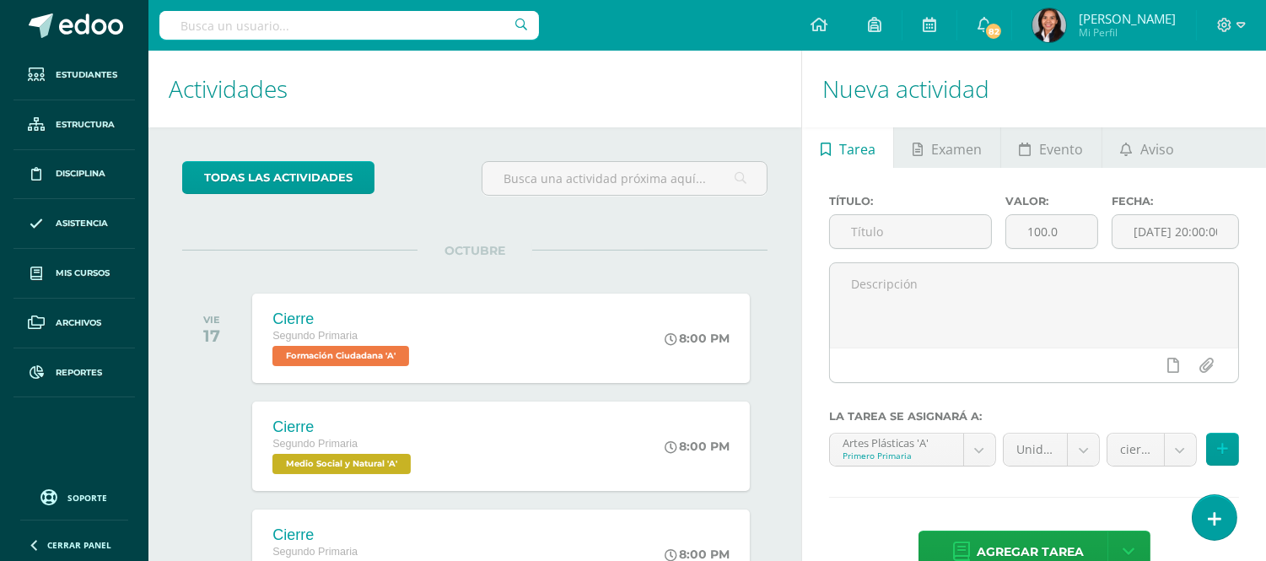
click at [332, 23] on input "text" at bounding box center [349, 25] width 380 height 29
type input "[PERSON_NAME]"
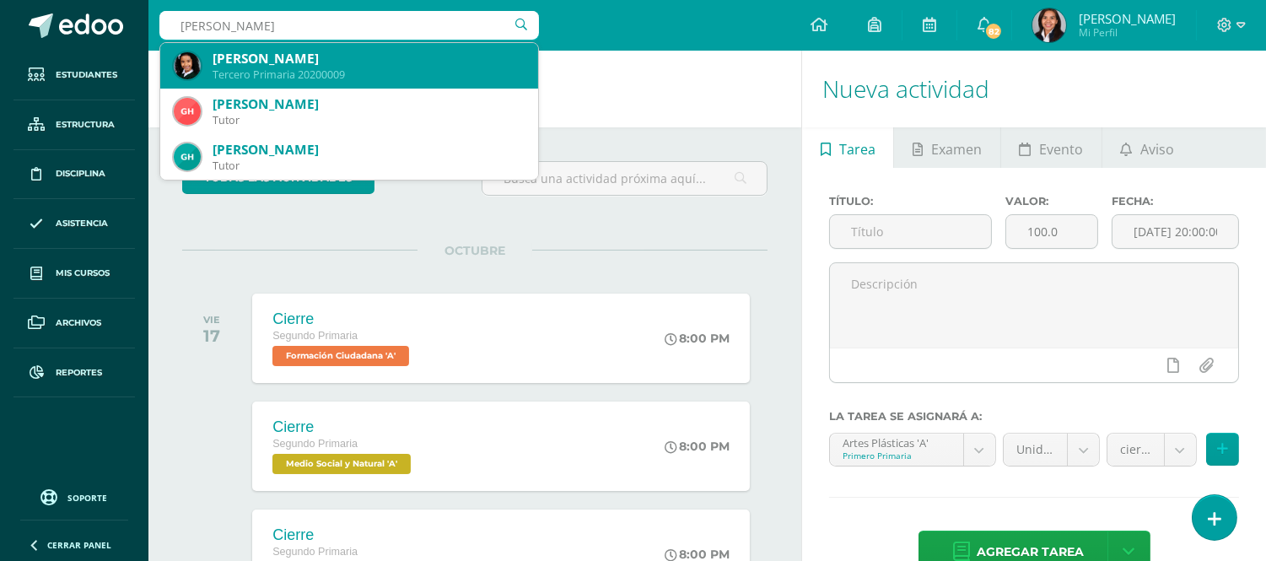
click at [344, 51] on div "Fátima Griselda Coloma Sanchez" at bounding box center [369, 59] width 312 height 18
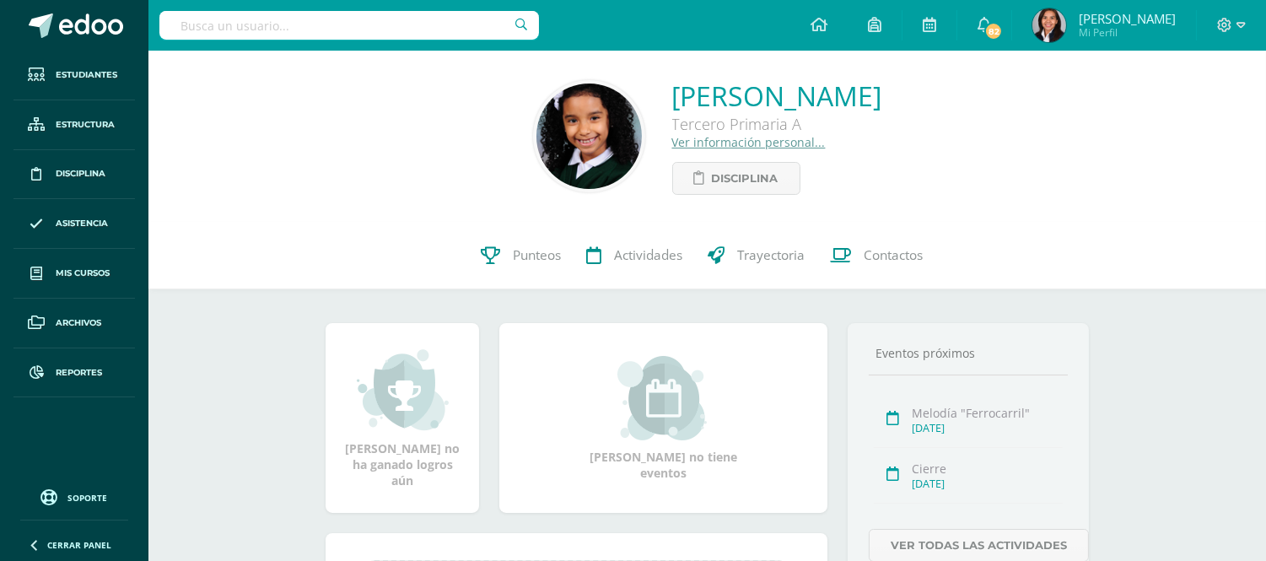
click at [672, 148] on link "Ver información personal..." at bounding box center [749, 142] width 154 height 16
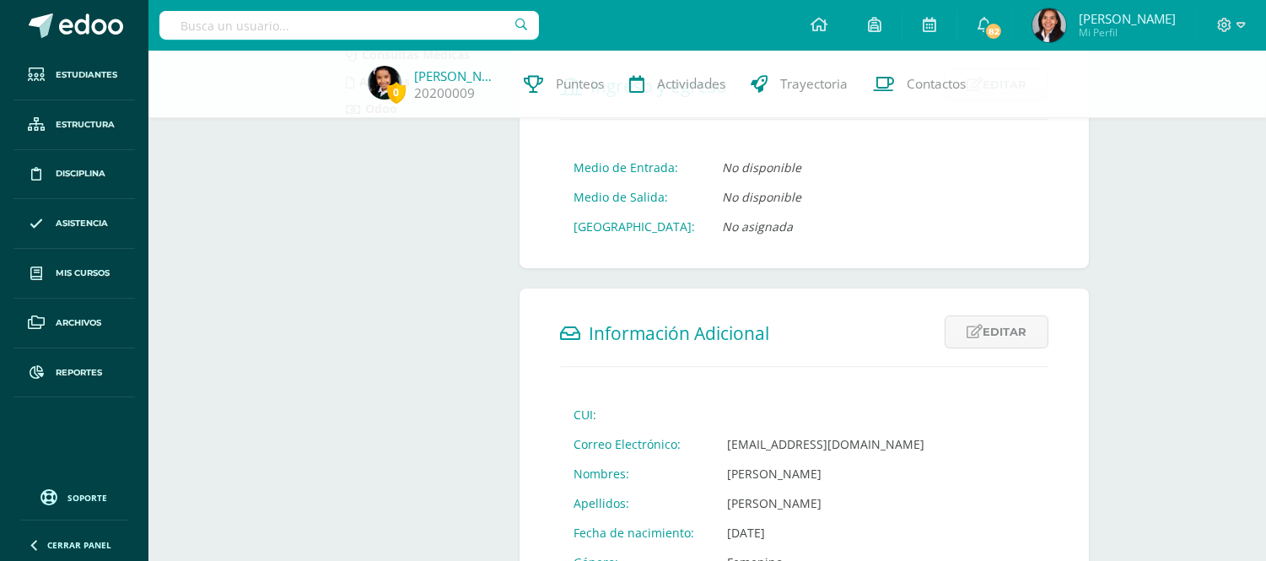
scroll to position [468, 0]
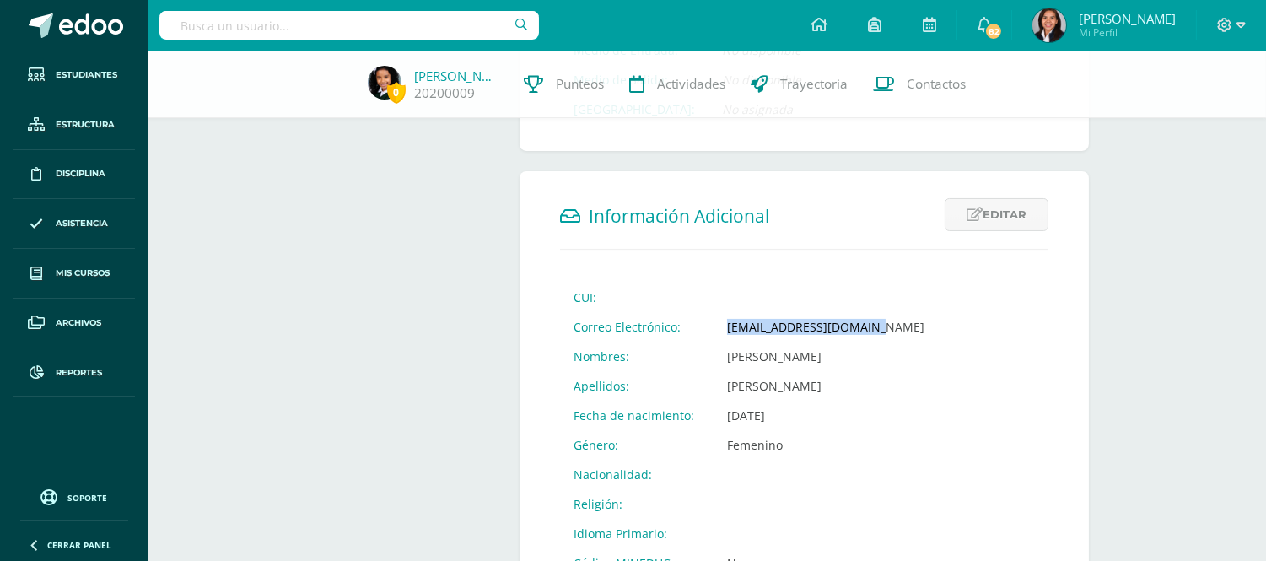
drag, startPoint x: 723, startPoint y: 323, endPoint x: 877, endPoint y: 326, distance: 154.4
click at [877, 324] on td "ranferycoloma@gmail.com" at bounding box center [826, 327] width 224 height 30
copy td "ranferycoloma@gmail.com"
click at [296, 27] on input "text" at bounding box center [349, 25] width 380 height 29
type input "ARACELY COLOMA"
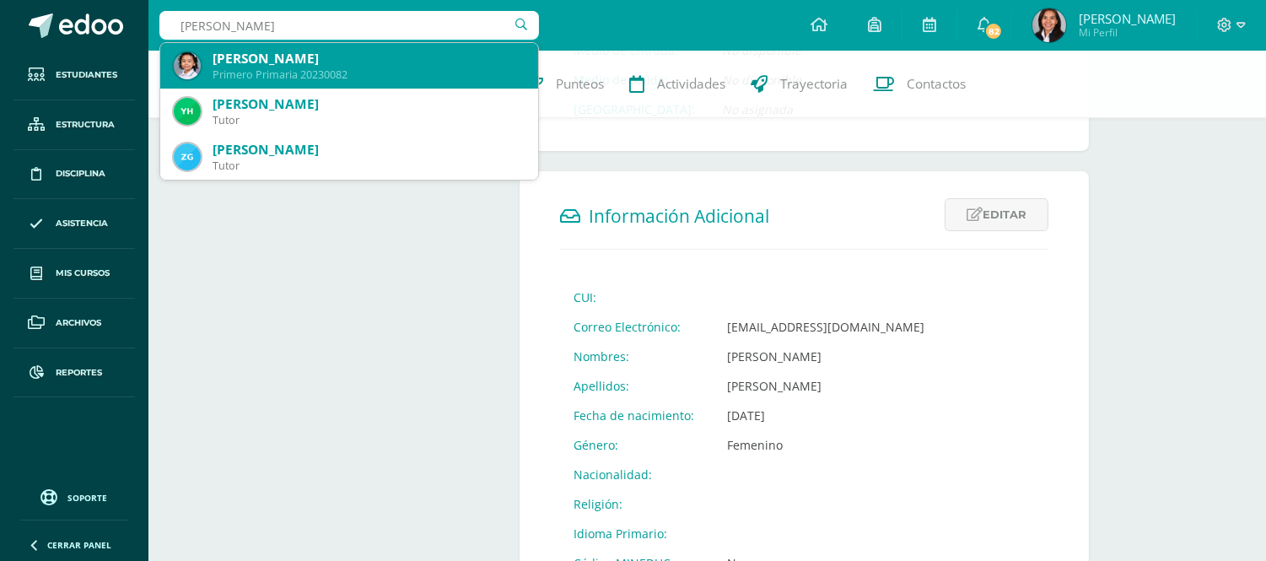
click at [264, 69] on div "Primero Primaria 20230082" at bounding box center [369, 74] width 312 height 14
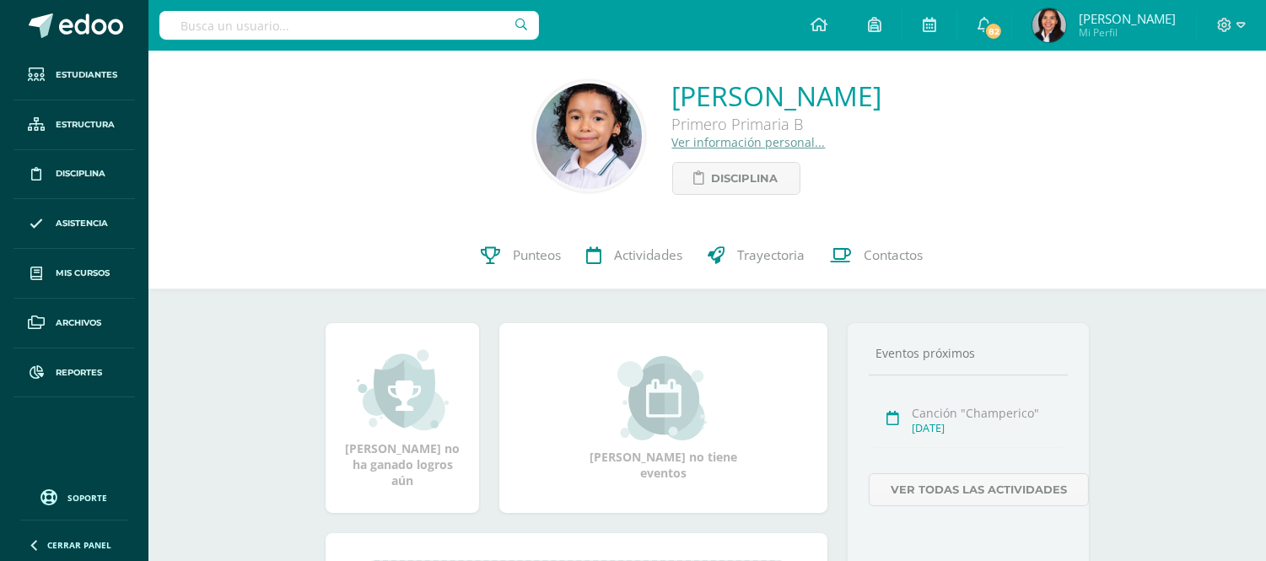
click at [672, 141] on link "Ver información personal..." at bounding box center [749, 142] width 154 height 16
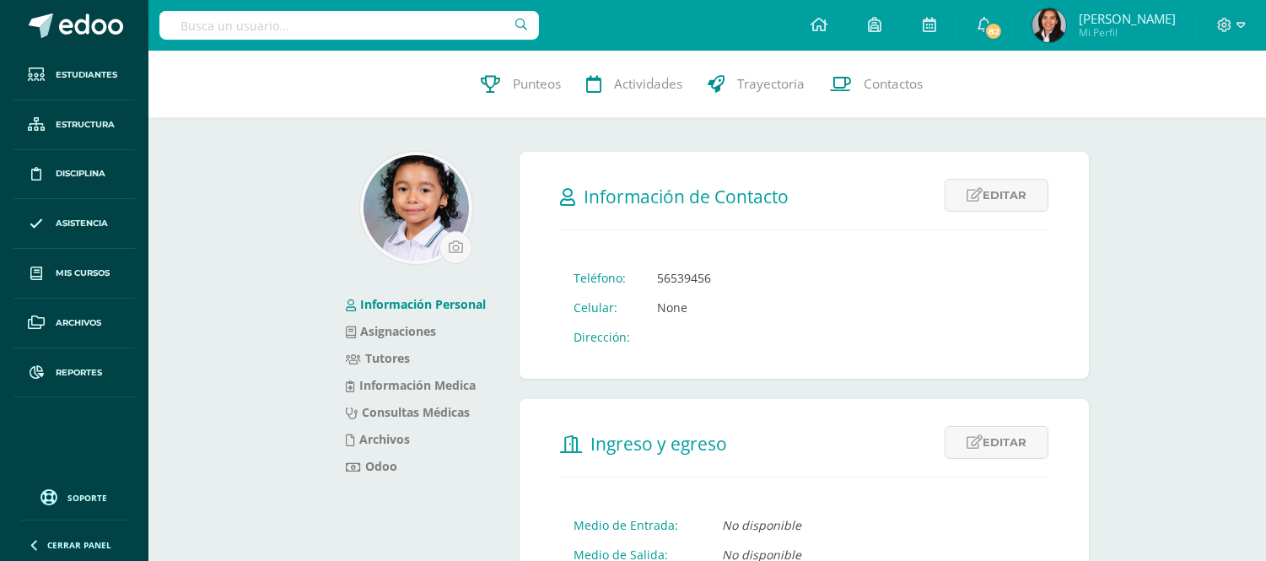
click at [477, 306] on link "Información Personal" at bounding box center [416, 304] width 140 height 16
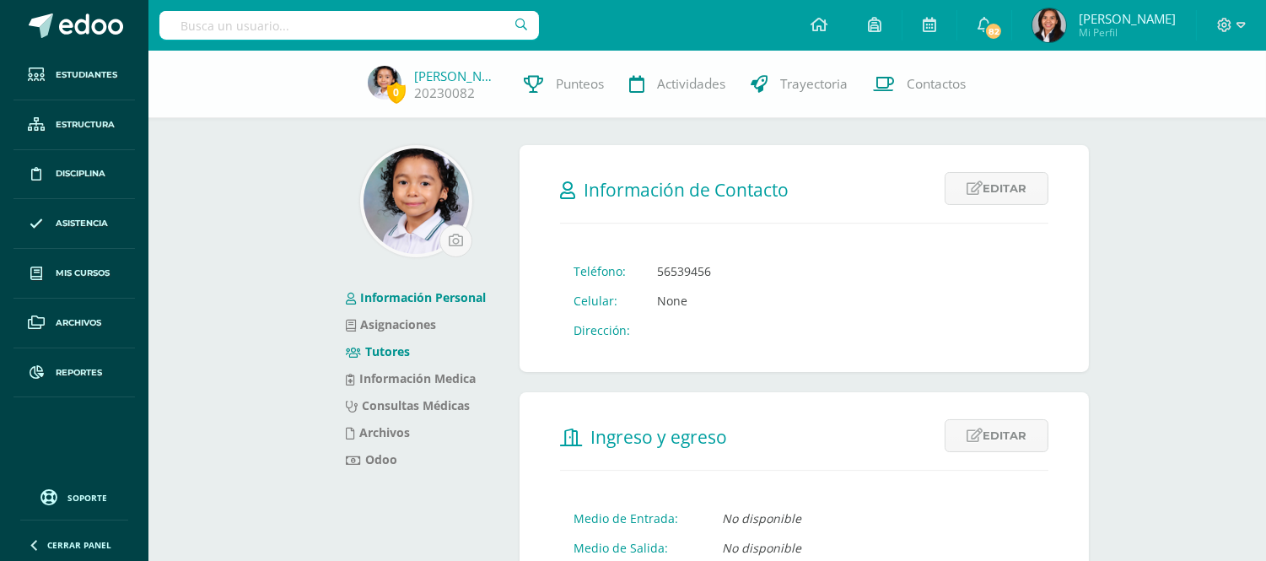
click at [386, 347] on link "Tutores" at bounding box center [378, 351] width 64 height 16
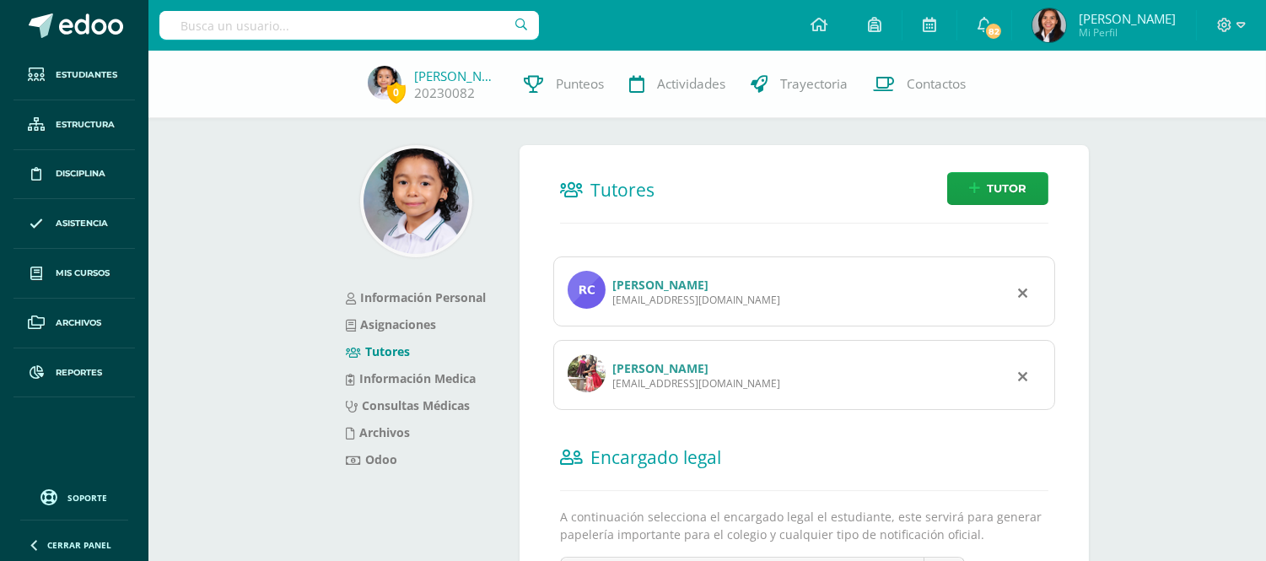
drag, startPoint x: 612, startPoint y: 385, endPoint x: 777, endPoint y: 391, distance: 164.6
click at [777, 391] on div "Mirna Sánchez info@guatedominios.com" at bounding box center [804, 375] width 502 height 70
copy div "info@guatedominios.com"
drag, startPoint x: 613, startPoint y: 301, endPoint x: 755, endPoint y: 299, distance: 141.7
click at [755, 299] on div "Ranfery Coloma ranferycoloma@hotmail.com" at bounding box center [804, 291] width 502 height 70
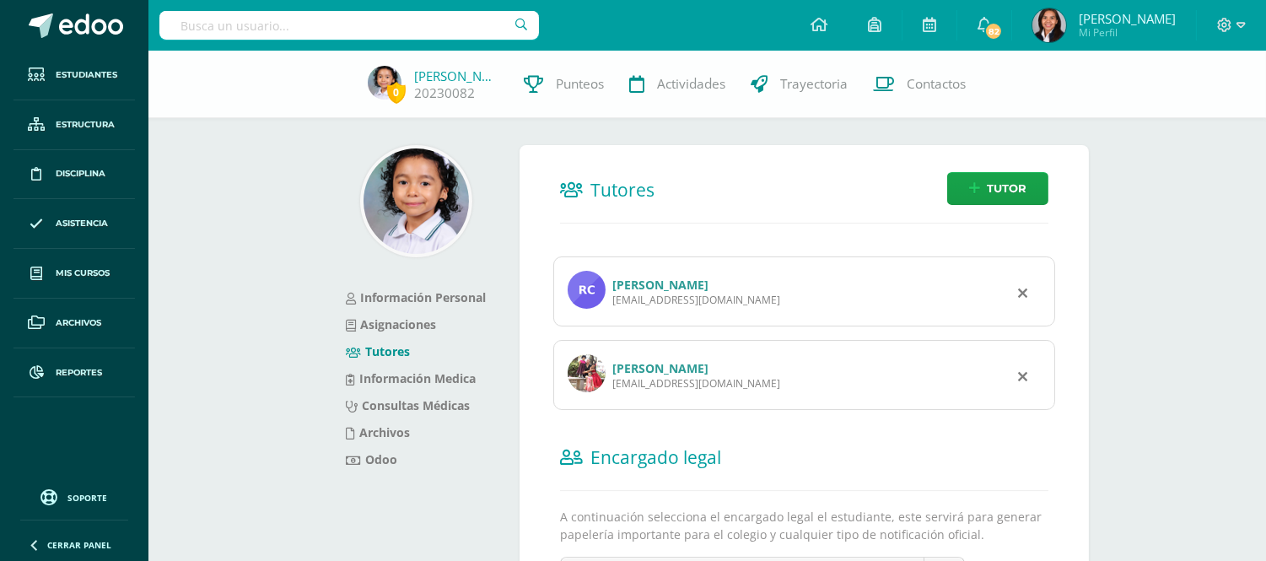
copy div "ranferycoloma@hotmail.com"
